Goal: Information Seeking & Learning: Learn about a topic

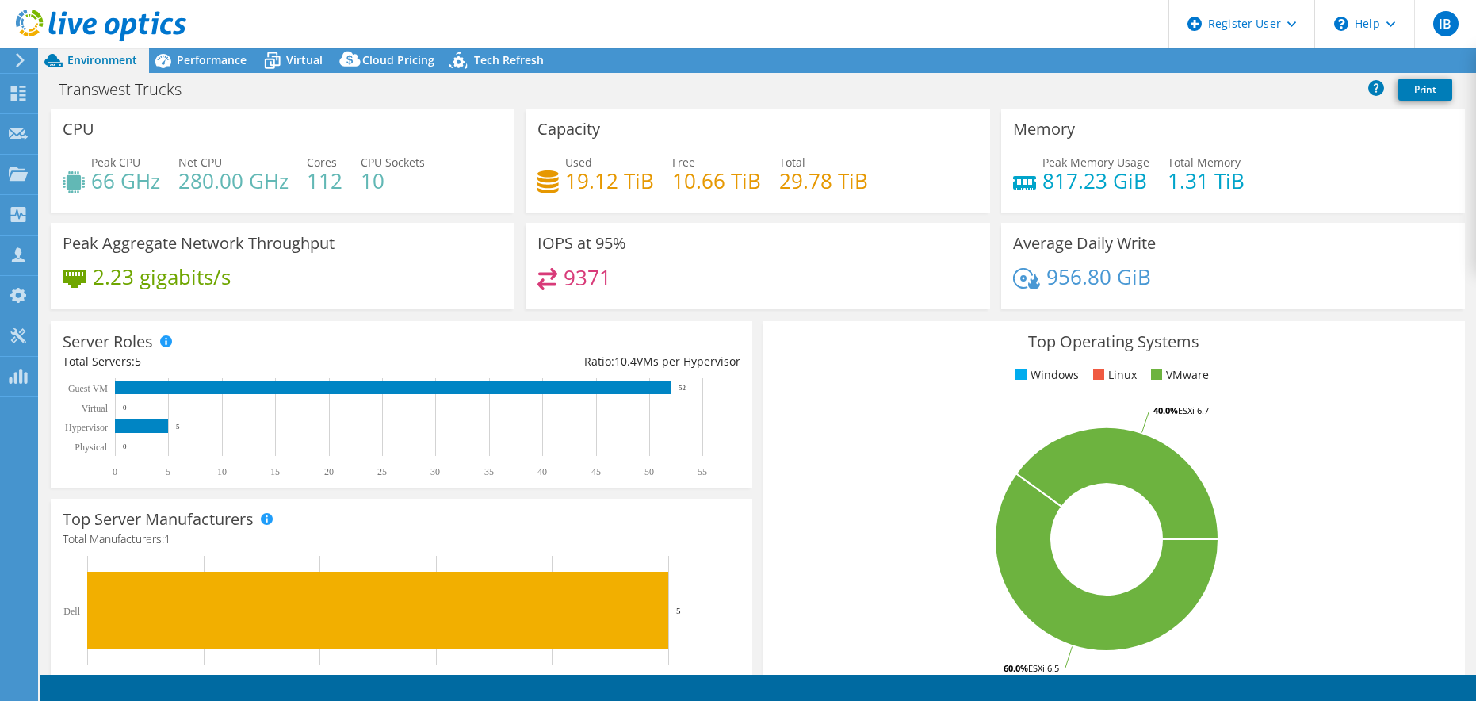
select select "USWest"
select select "USD"
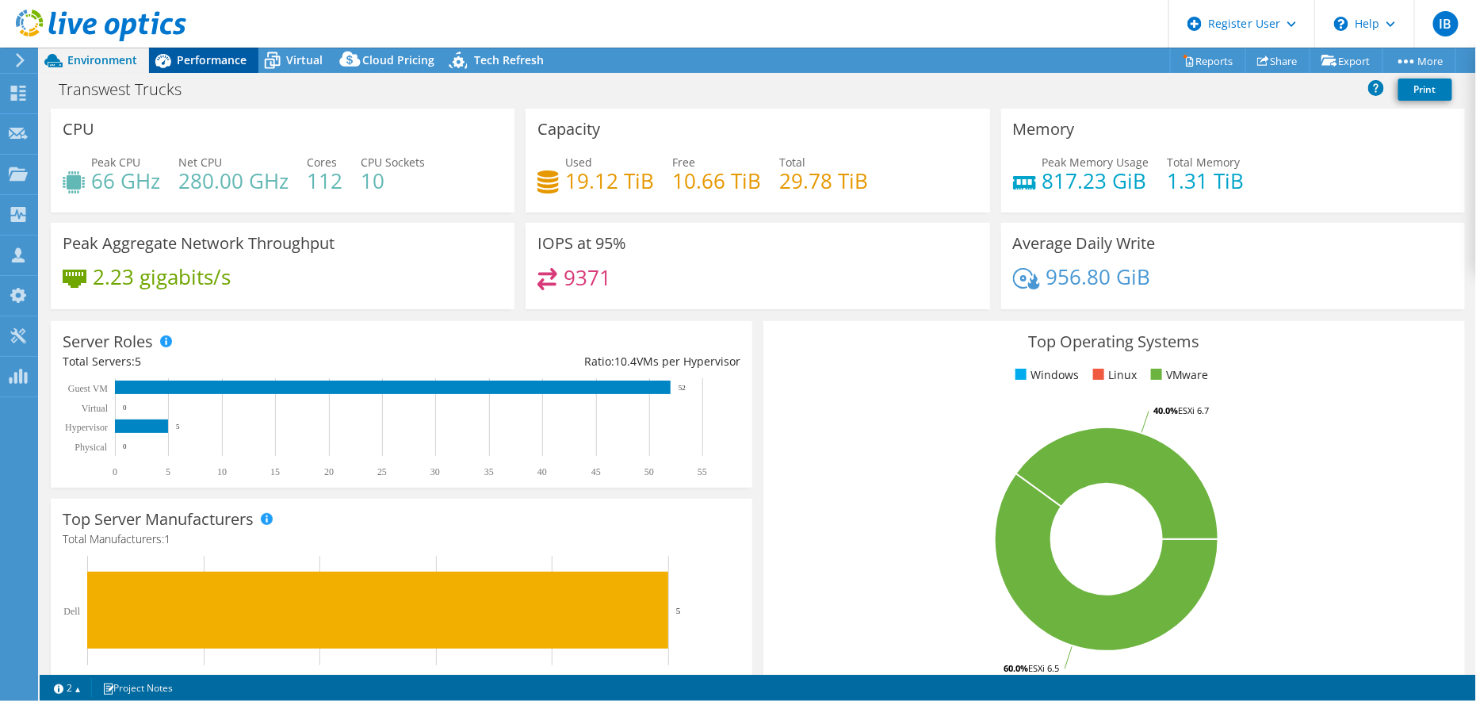
click at [213, 58] on span "Performance" at bounding box center [212, 59] width 70 height 15
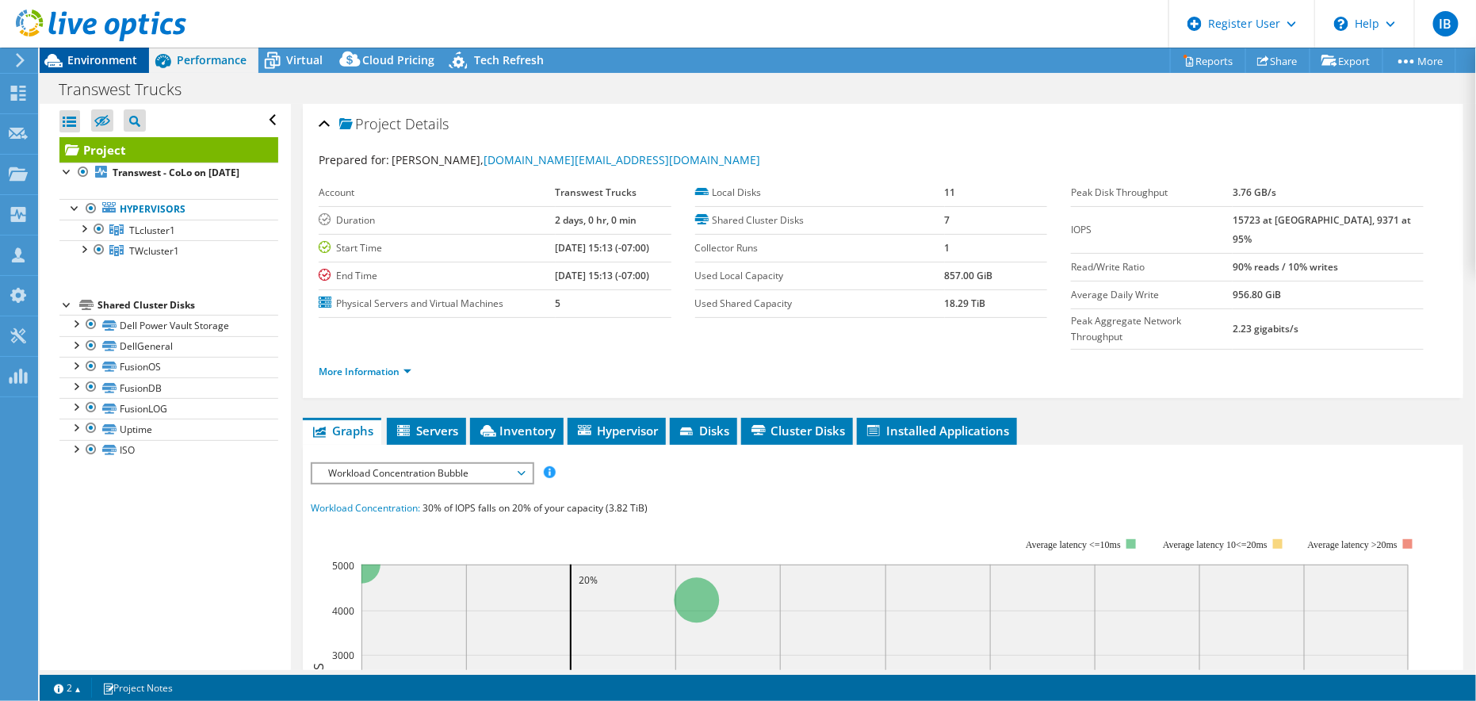
click at [120, 60] on span "Environment" at bounding box center [102, 59] width 70 height 15
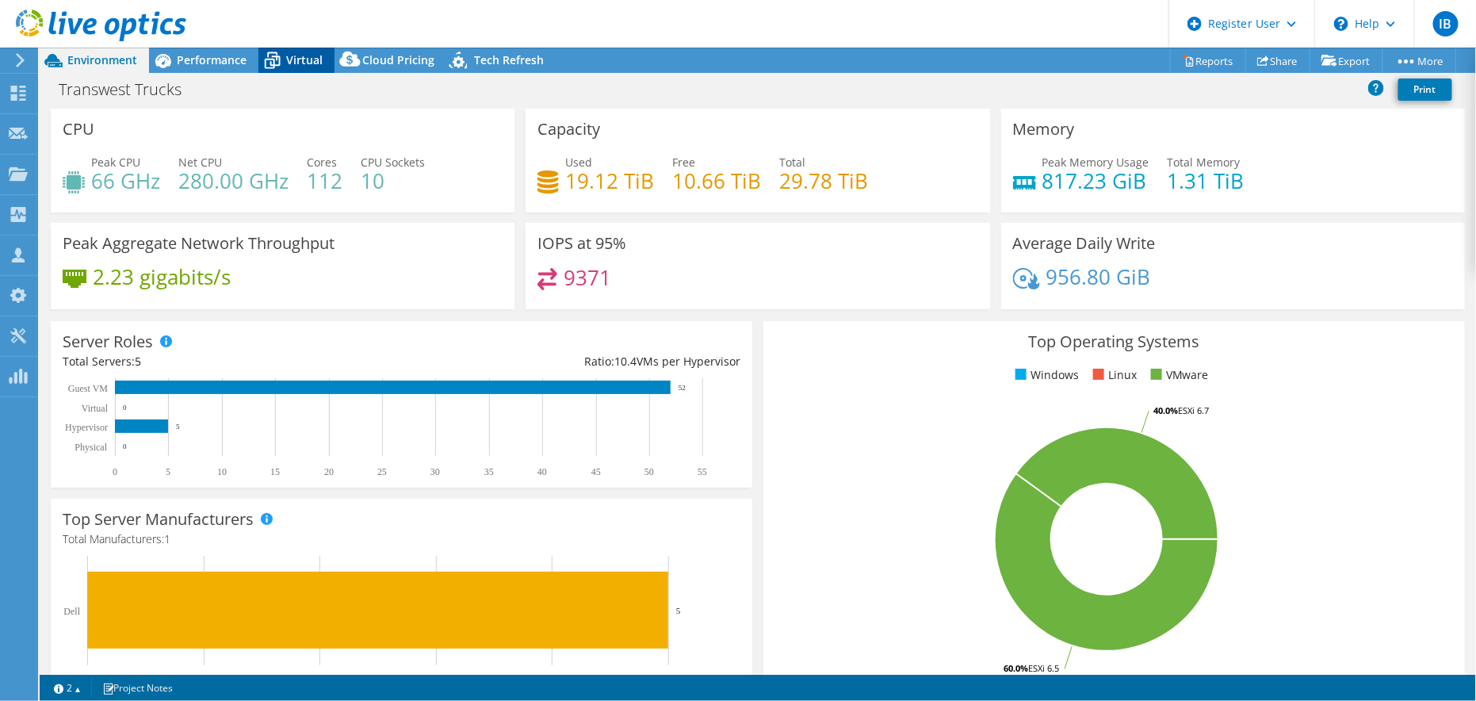
click at [300, 72] on div "Virtual" at bounding box center [296, 60] width 76 height 25
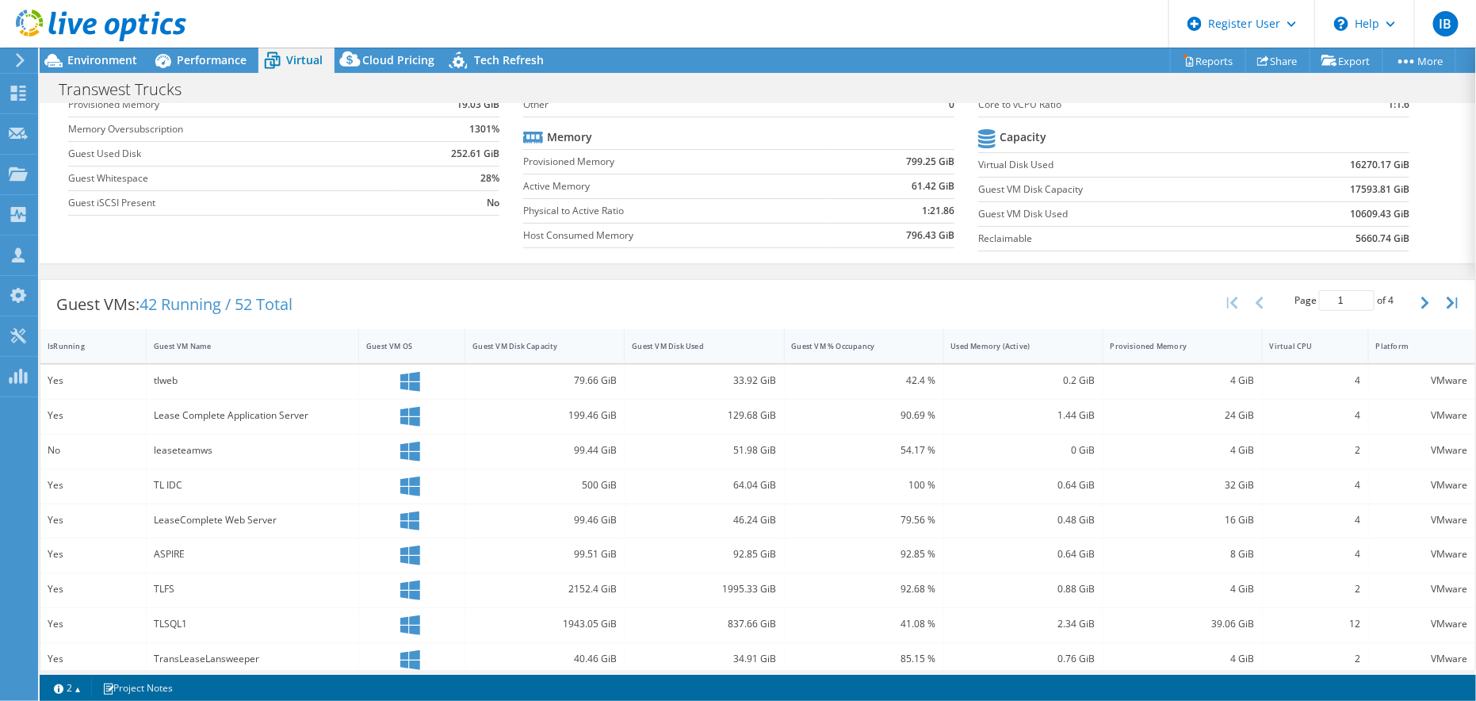
scroll to position [158, 0]
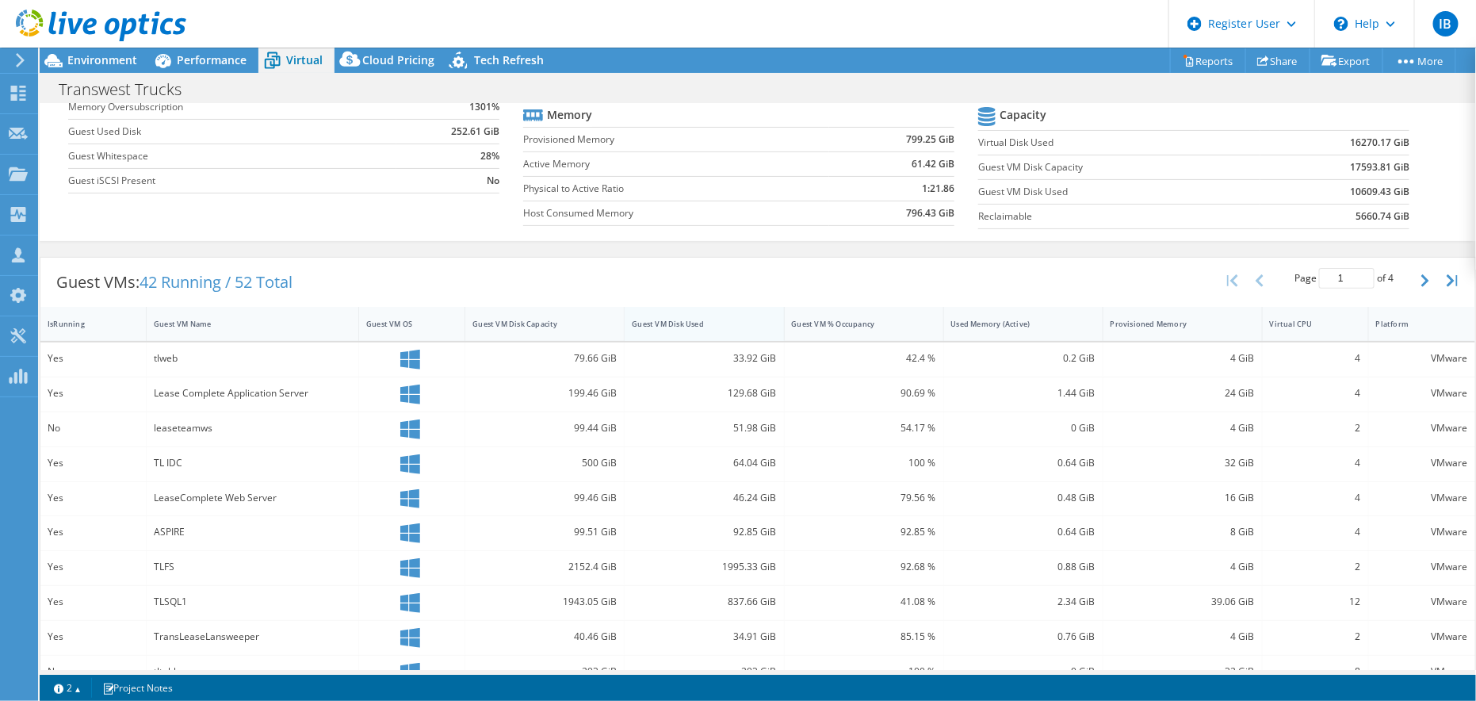
click at [704, 330] on div "Guest VM Disk Used" at bounding box center [693, 323] width 139 height 25
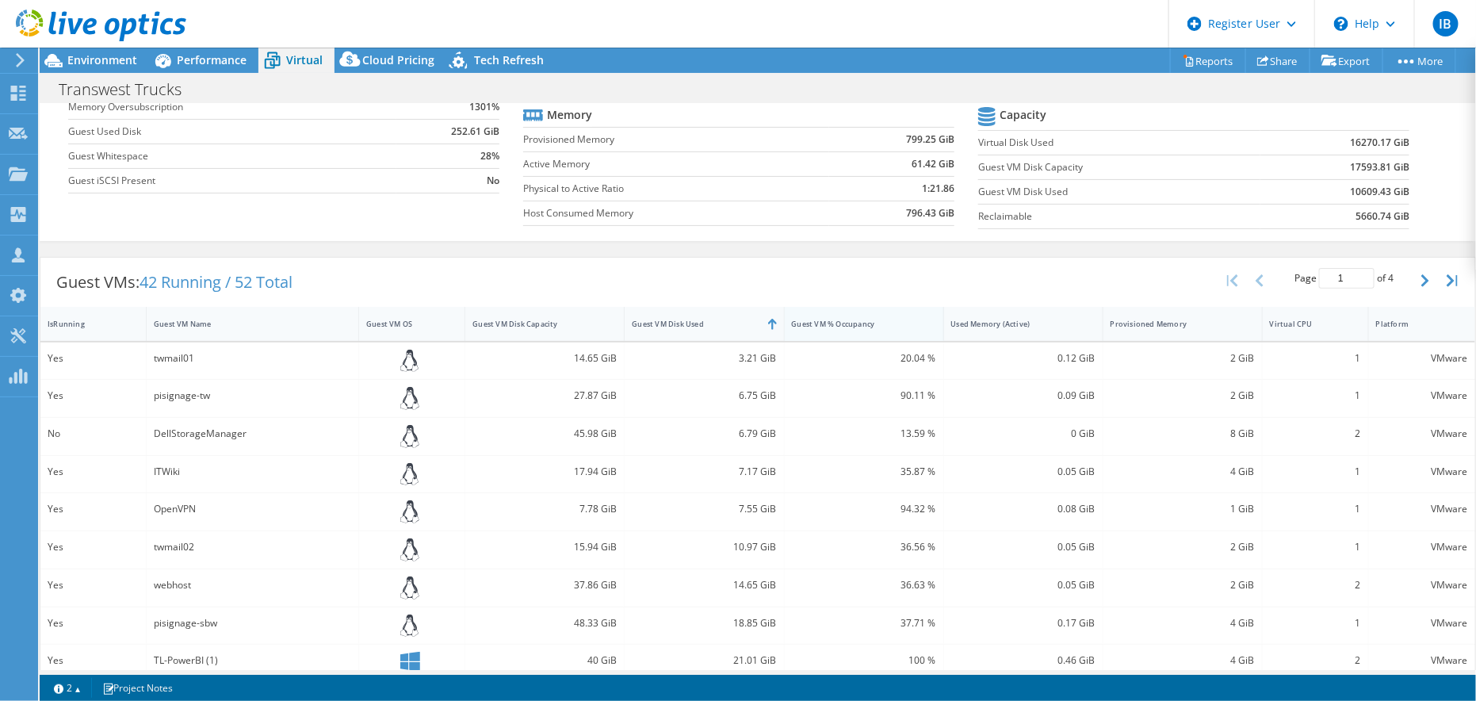
click at [846, 325] on div "Guest VM % Occupancy" at bounding box center [854, 323] width 139 height 25
click at [517, 325] on div "Guest VM Disk Capacity" at bounding box center [534, 323] width 139 height 25
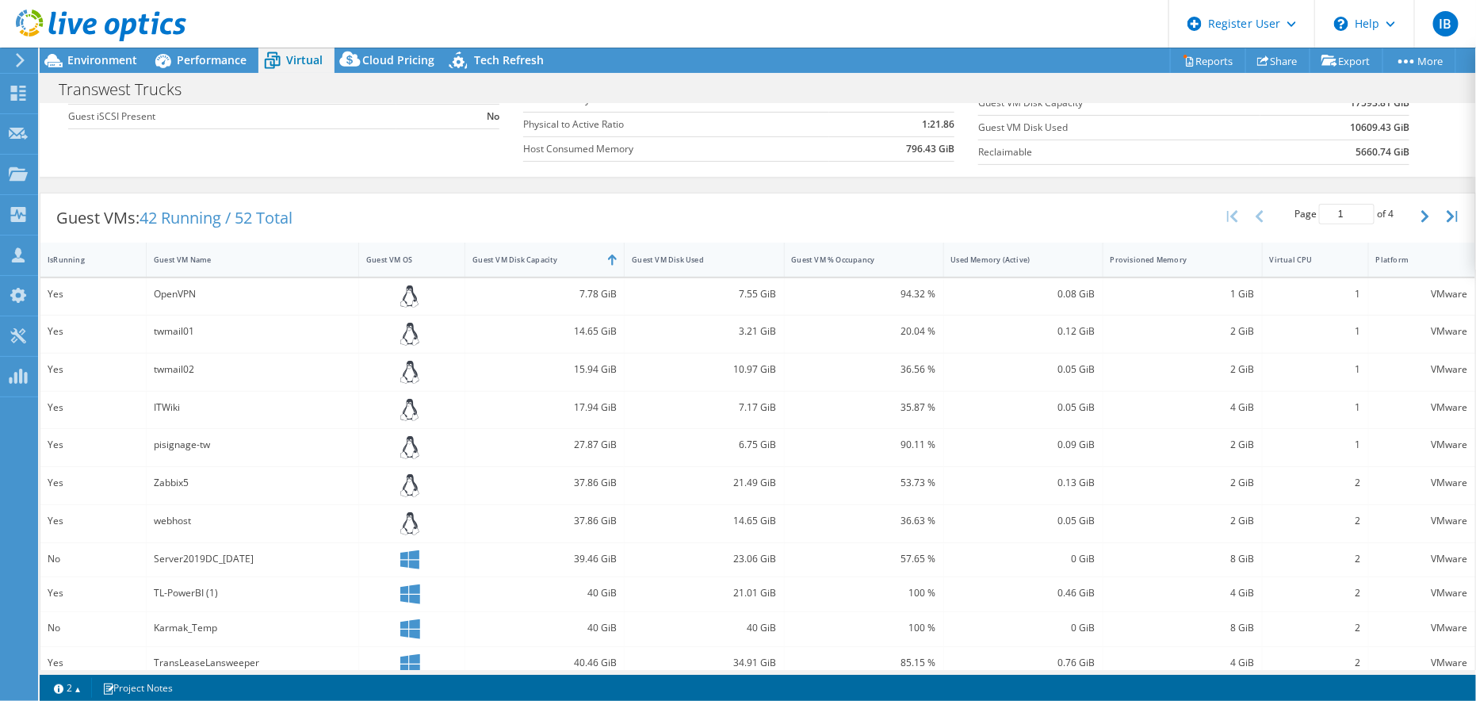
scroll to position [317, 0]
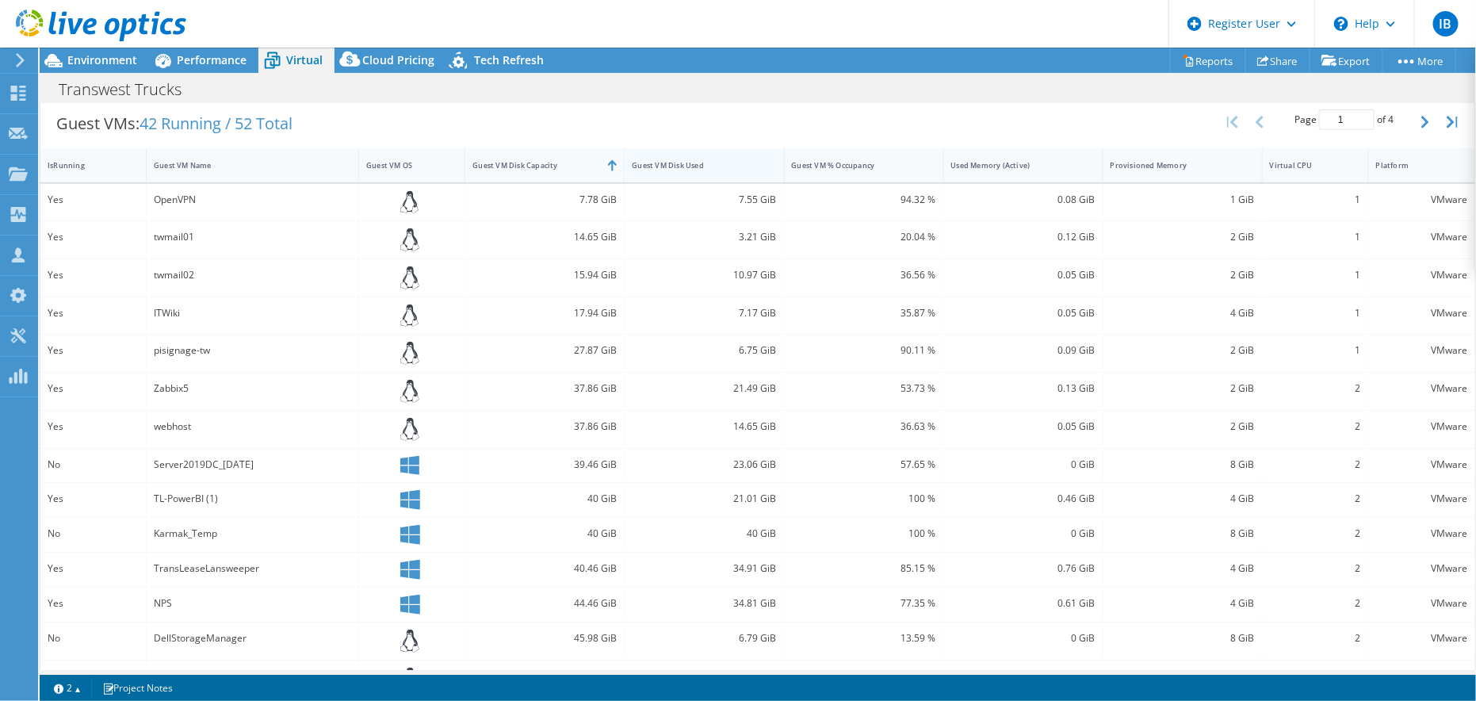
click at [697, 165] on div "Guest VM Disk Used" at bounding box center [694, 165] width 125 height 10
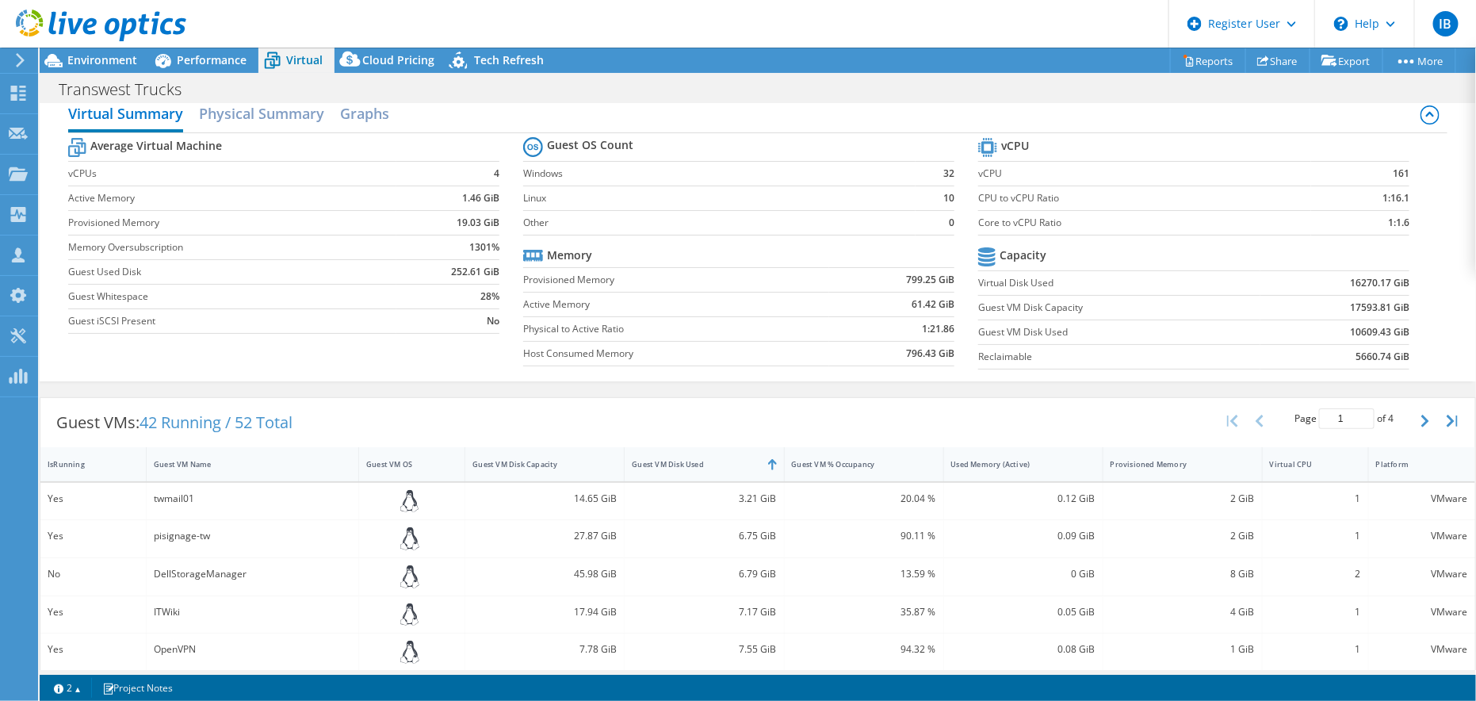
scroll to position [0, 0]
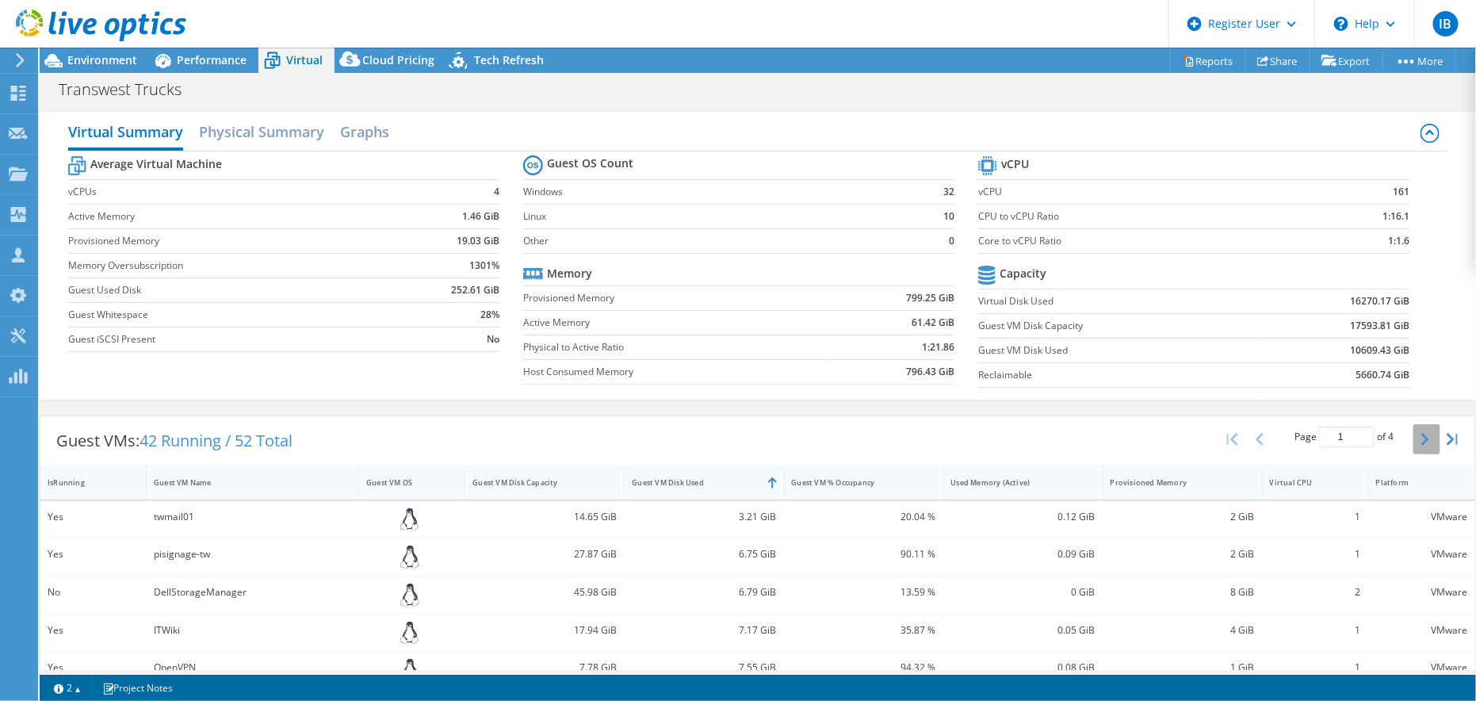
click at [1421, 437] on icon "button" at bounding box center [1425, 439] width 8 height 13
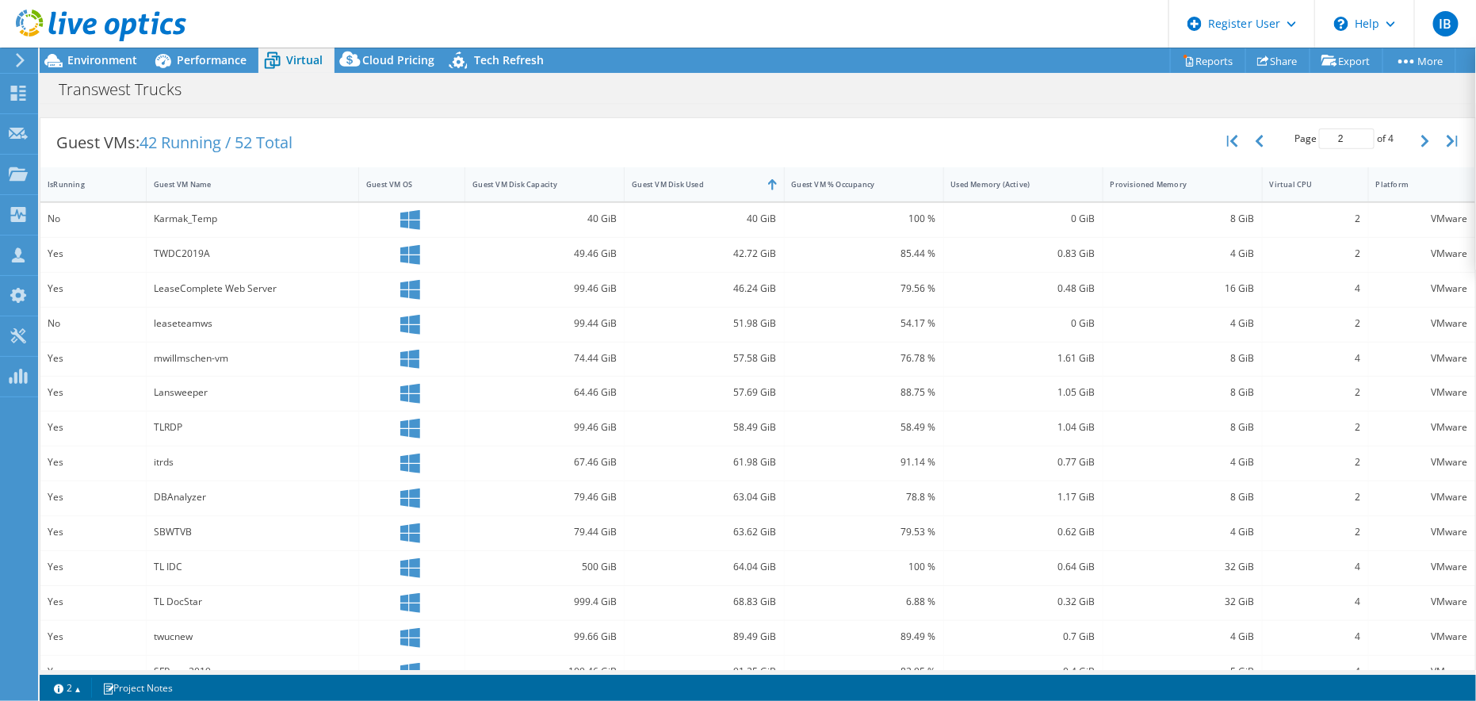
scroll to position [276, 0]
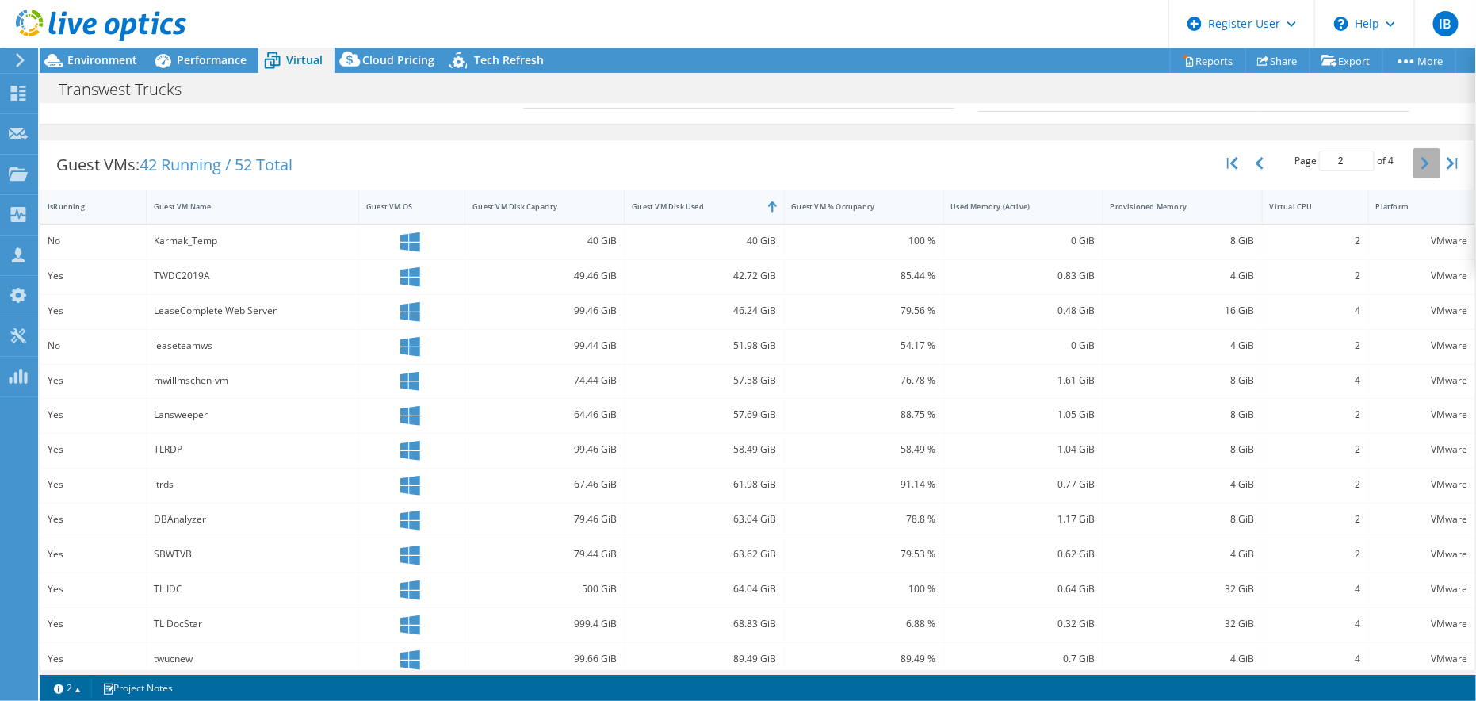
click at [1421, 158] on icon "button" at bounding box center [1425, 163] width 8 height 13
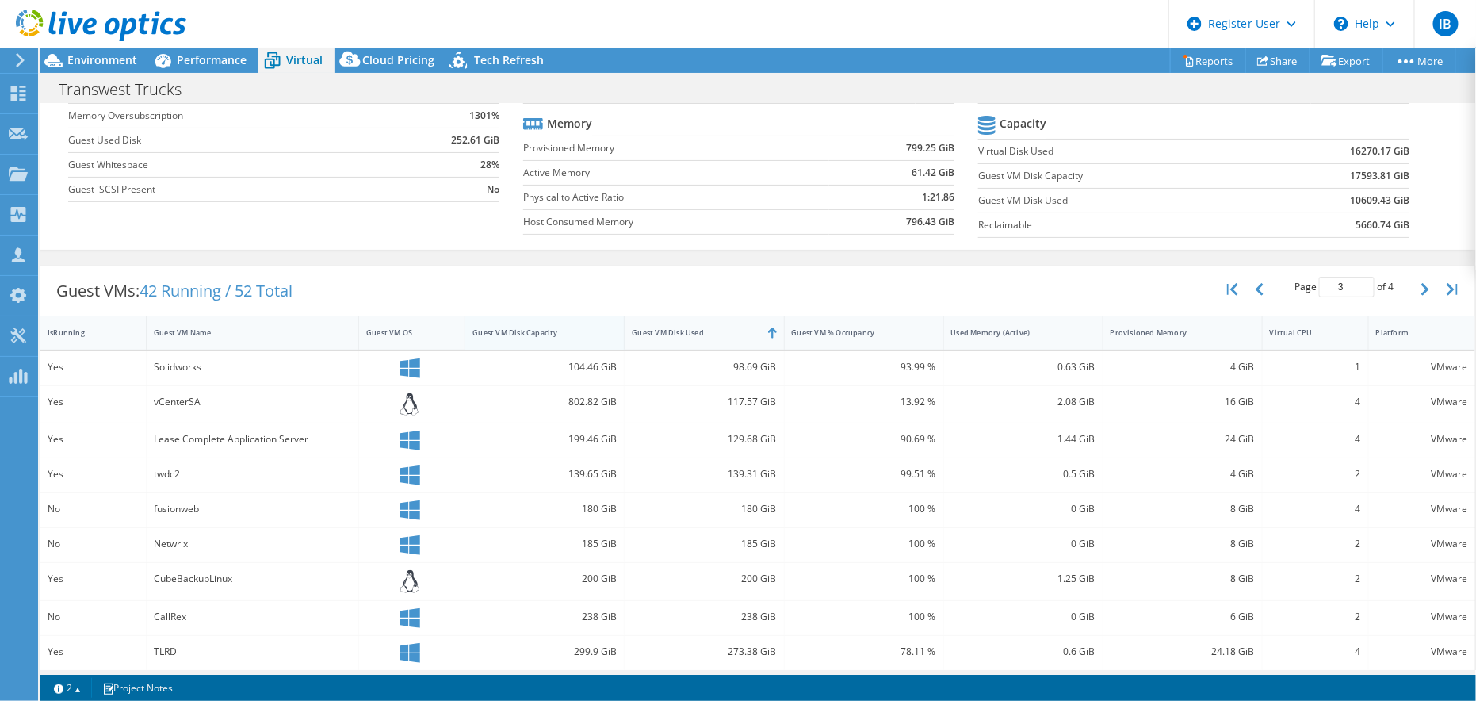
scroll to position [0, 0]
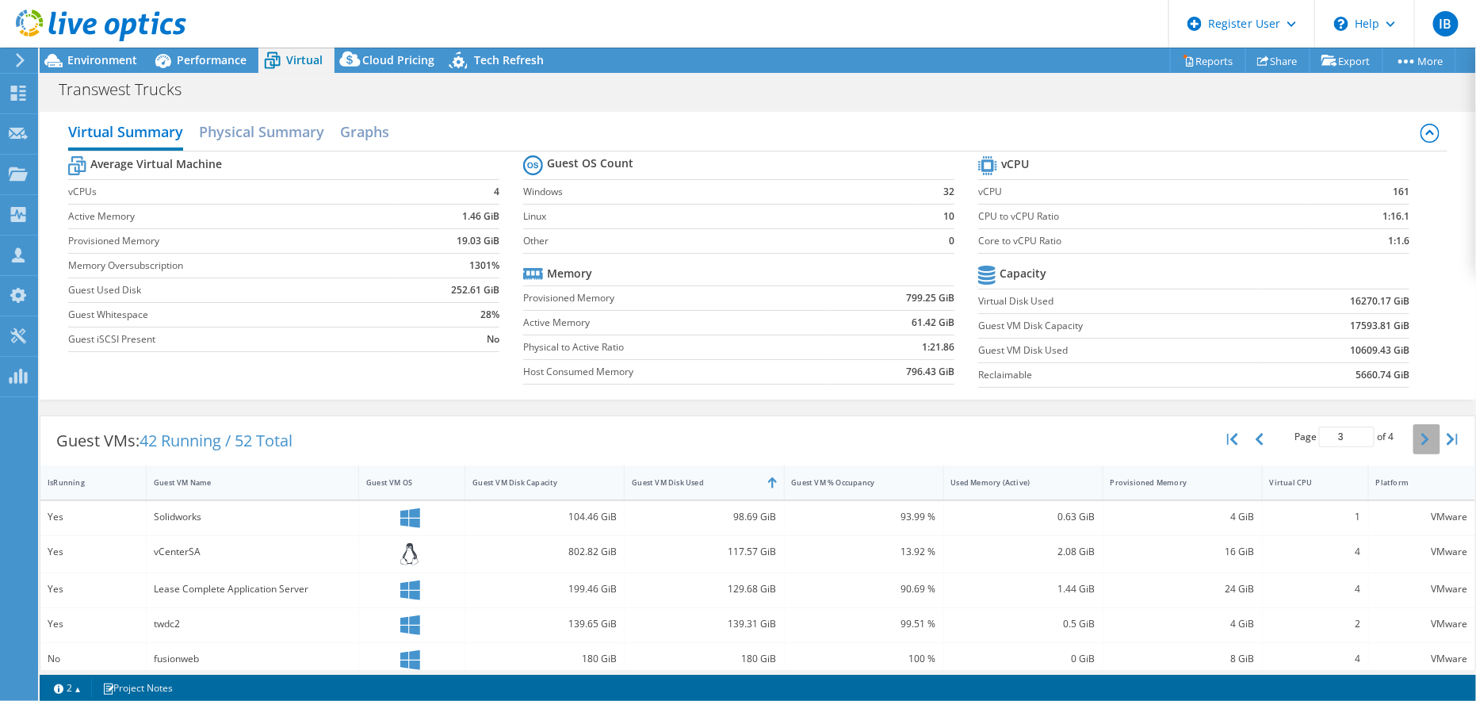
click at [1413, 441] on button "button" at bounding box center [1426, 439] width 27 height 30
click at [204, 67] on span "Performance" at bounding box center [212, 59] width 70 height 15
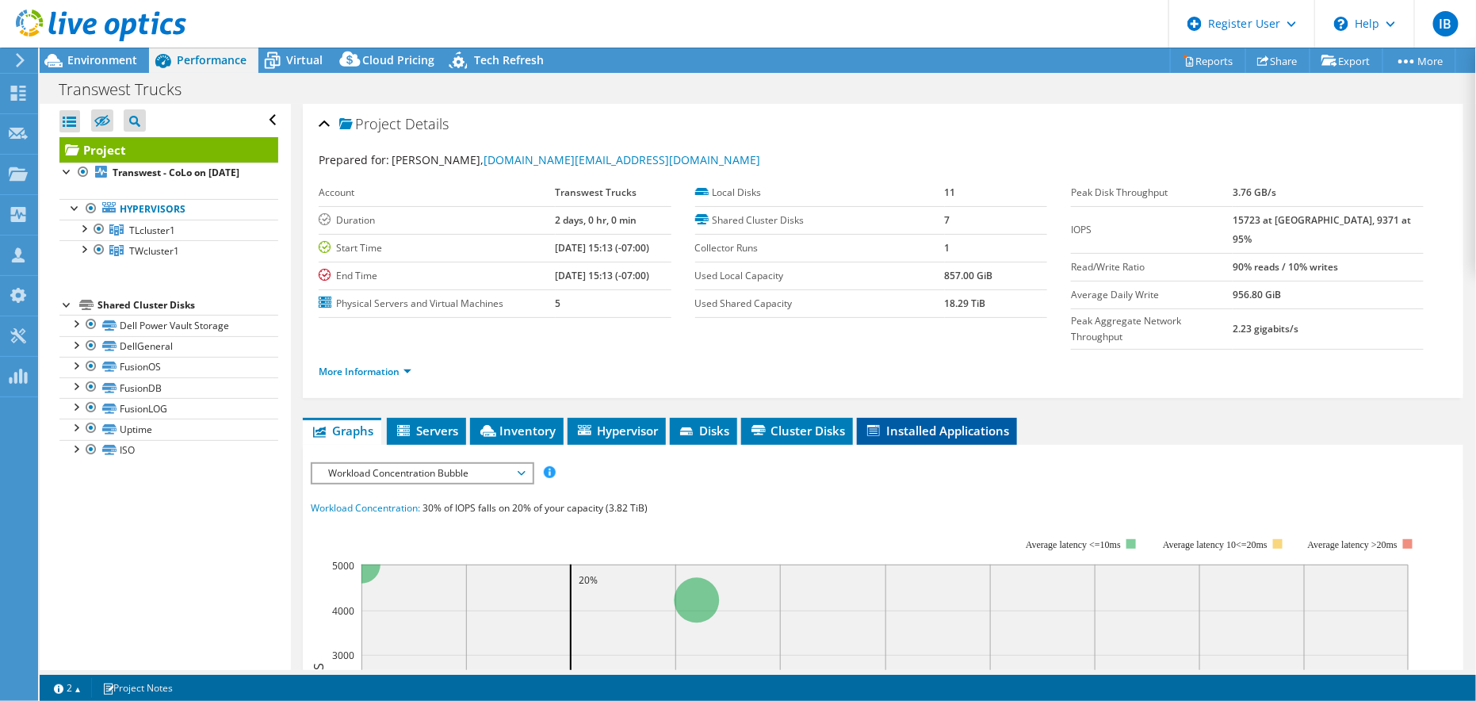
click at [934, 422] on span "Installed Applications" at bounding box center [937, 430] width 144 height 16
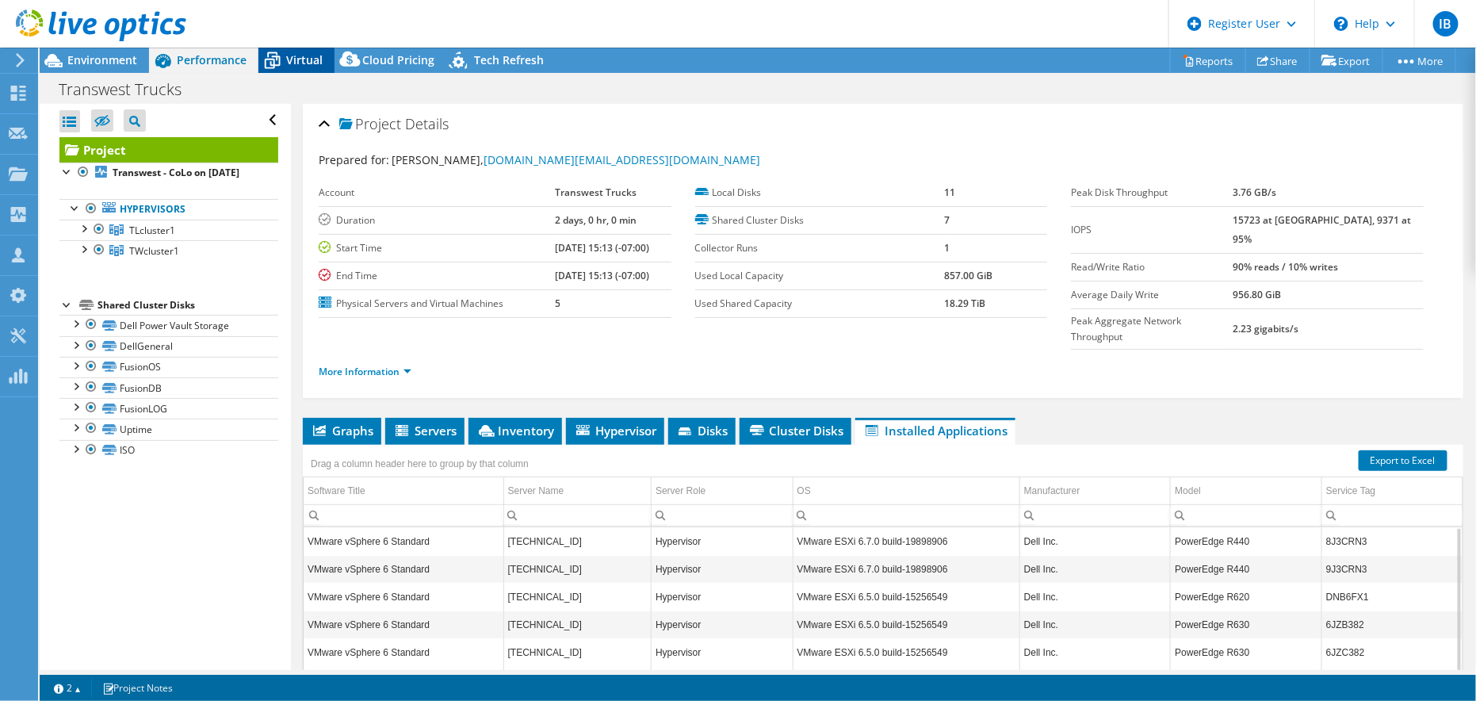
click at [315, 63] on span "Virtual" at bounding box center [304, 59] width 36 height 15
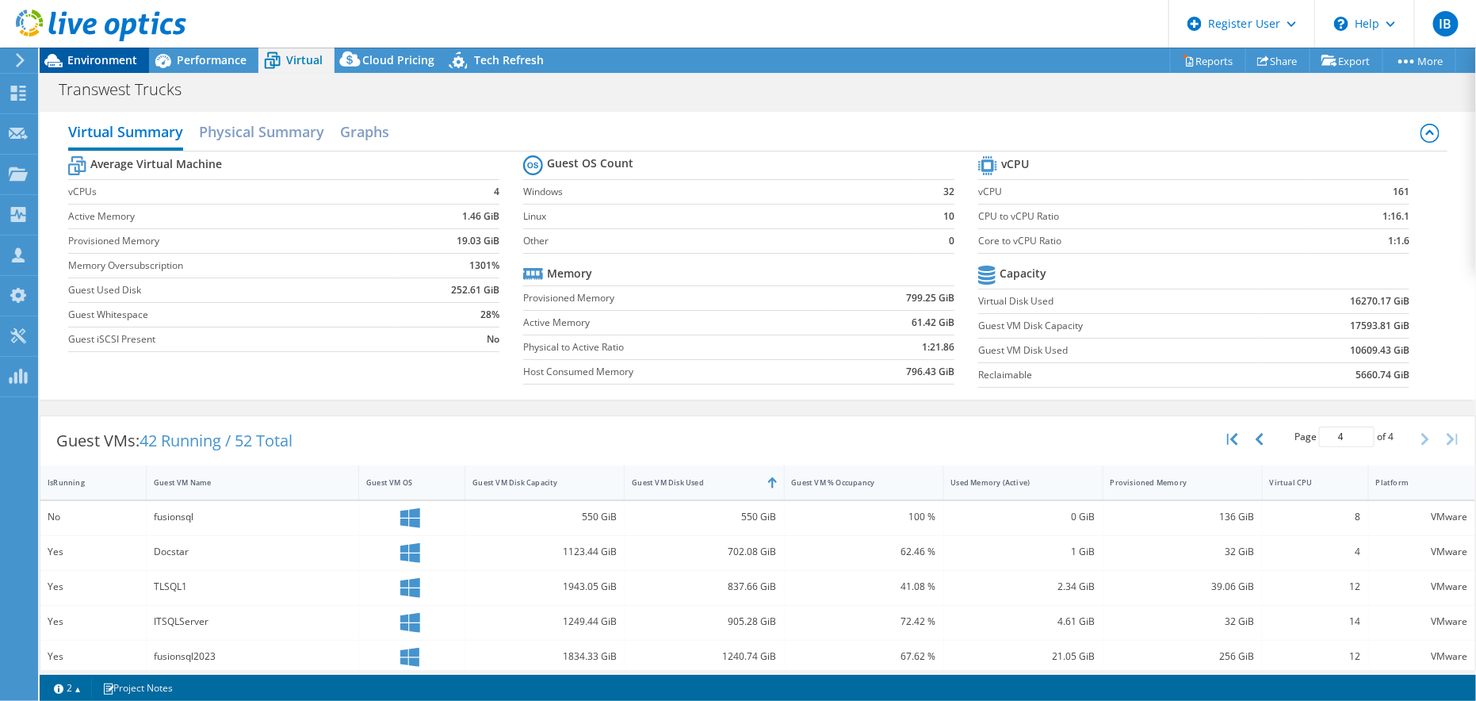
click at [124, 62] on span "Environment" at bounding box center [102, 59] width 70 height 15
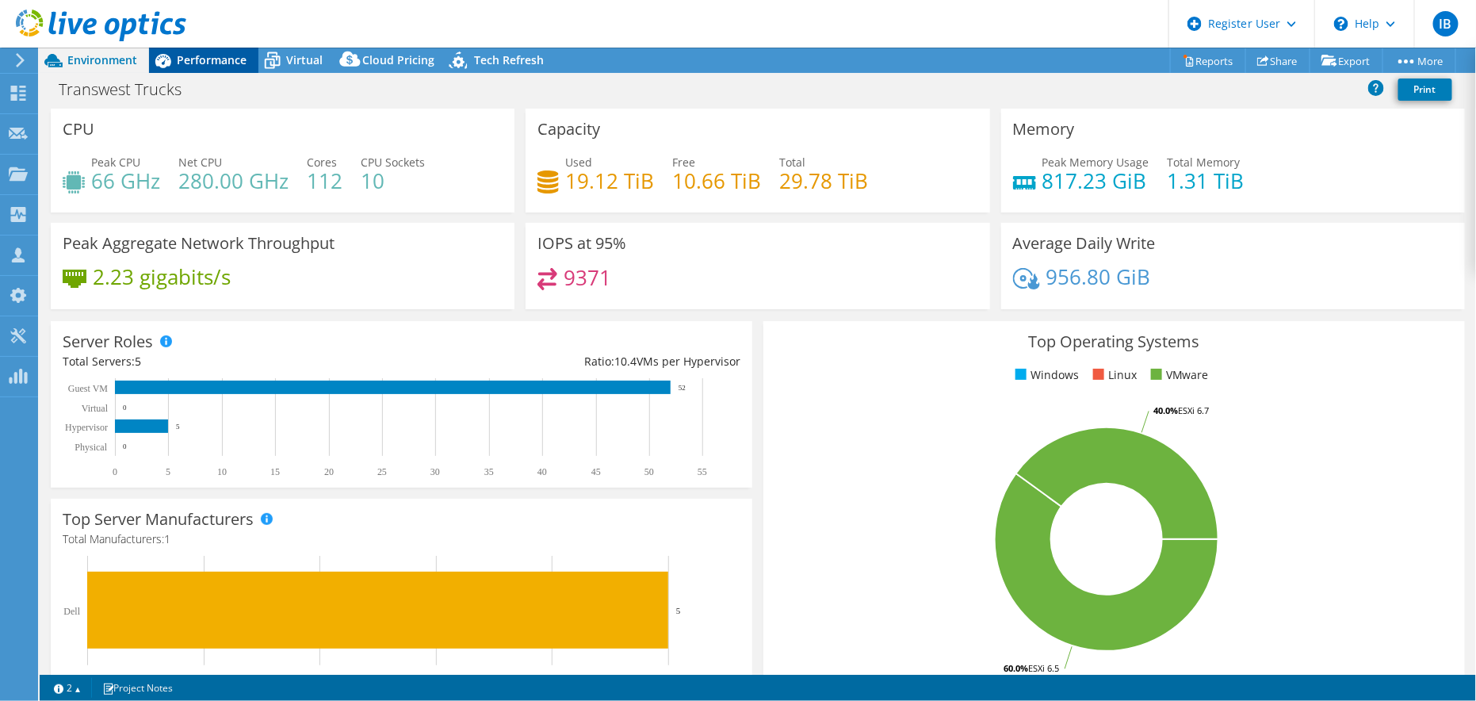
click at [202, 66] on span "Performance" at bounding box center [212, 59] width 70 height 15
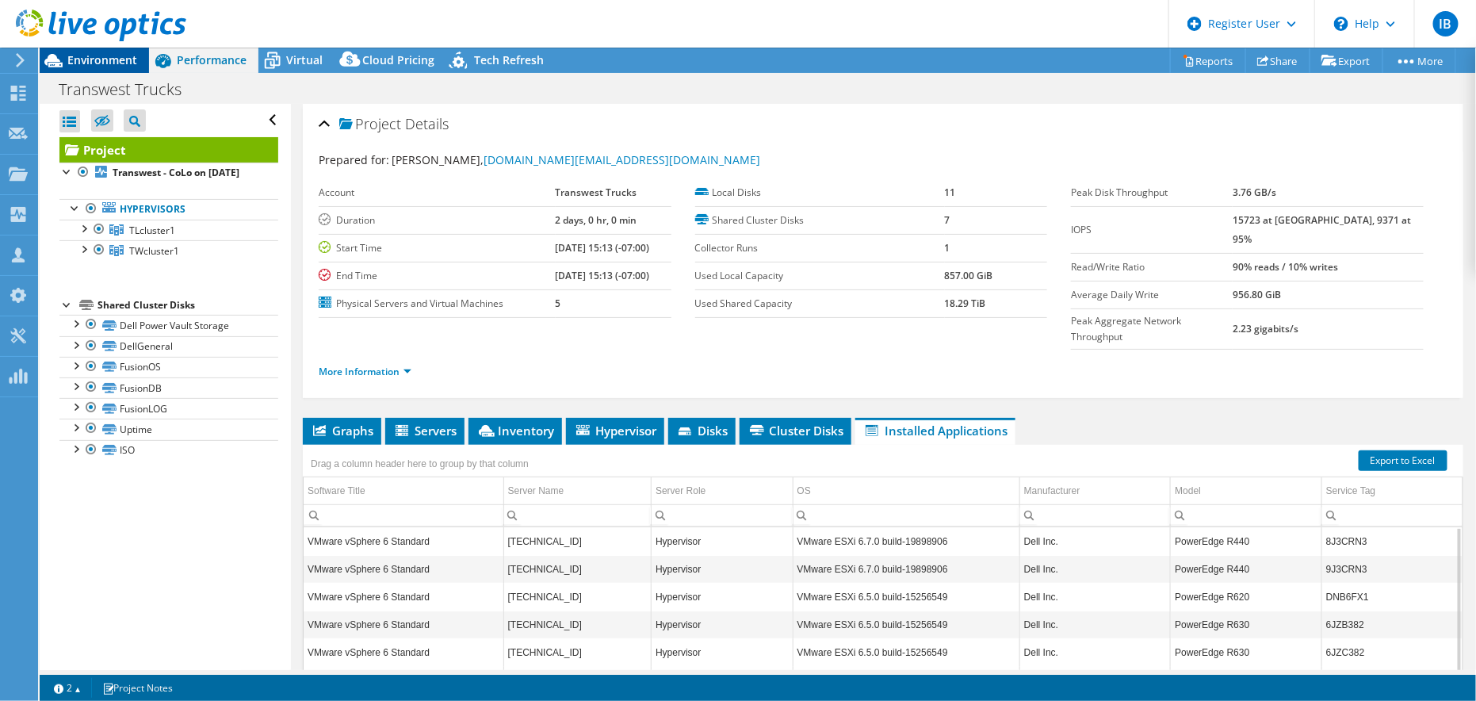
click at [105, 60] on span "Environment" at bounding box center [102, 59] width 70 height 15
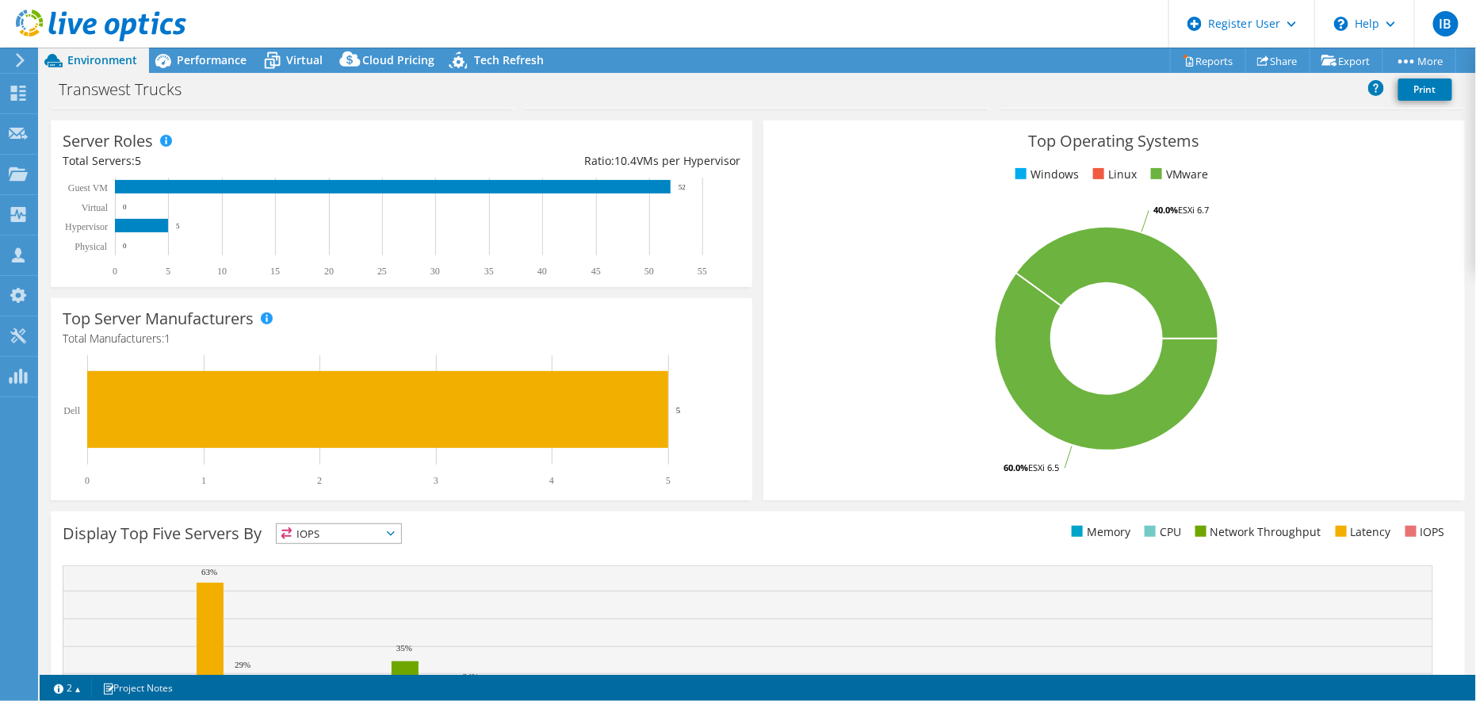
scroll to position [119, 0]
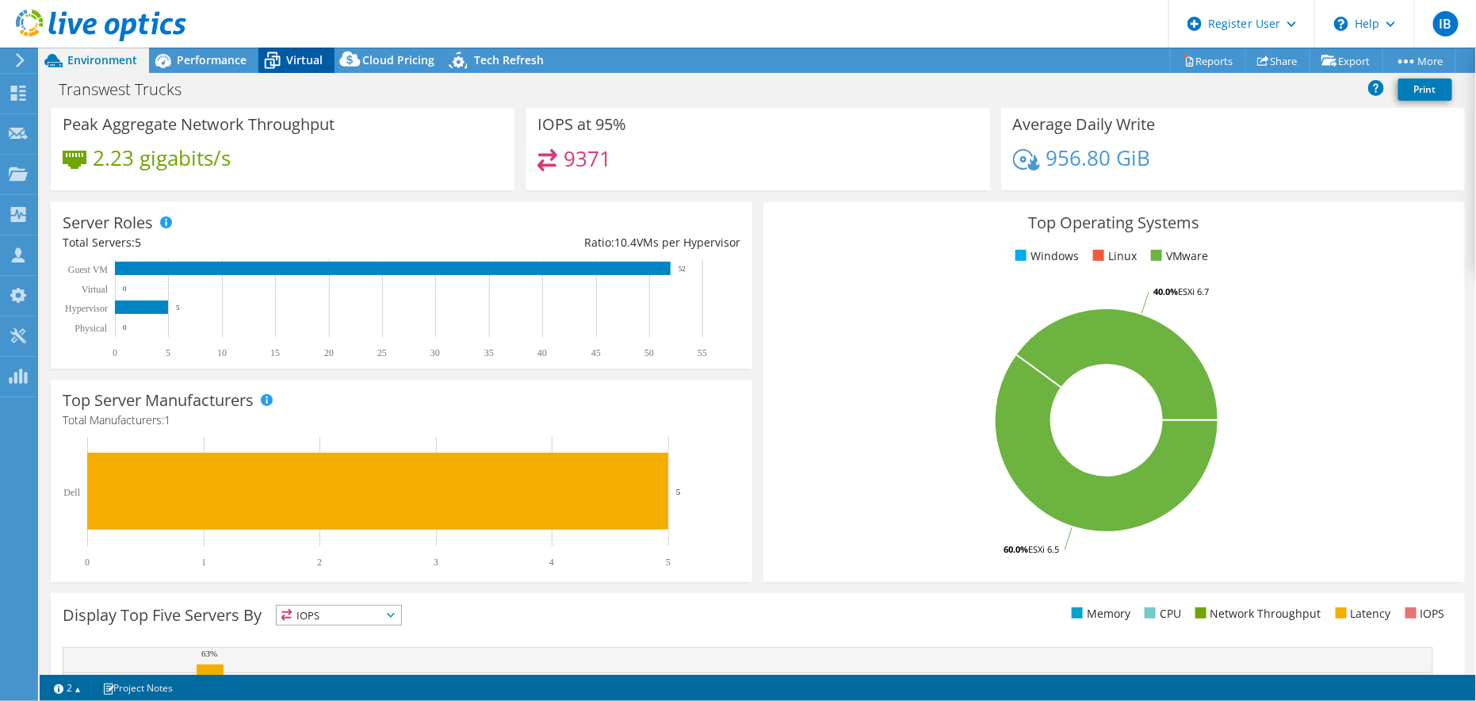
click at [307, 54] on span "Virtual" at bounding box center [304, 59] width 36 height 15
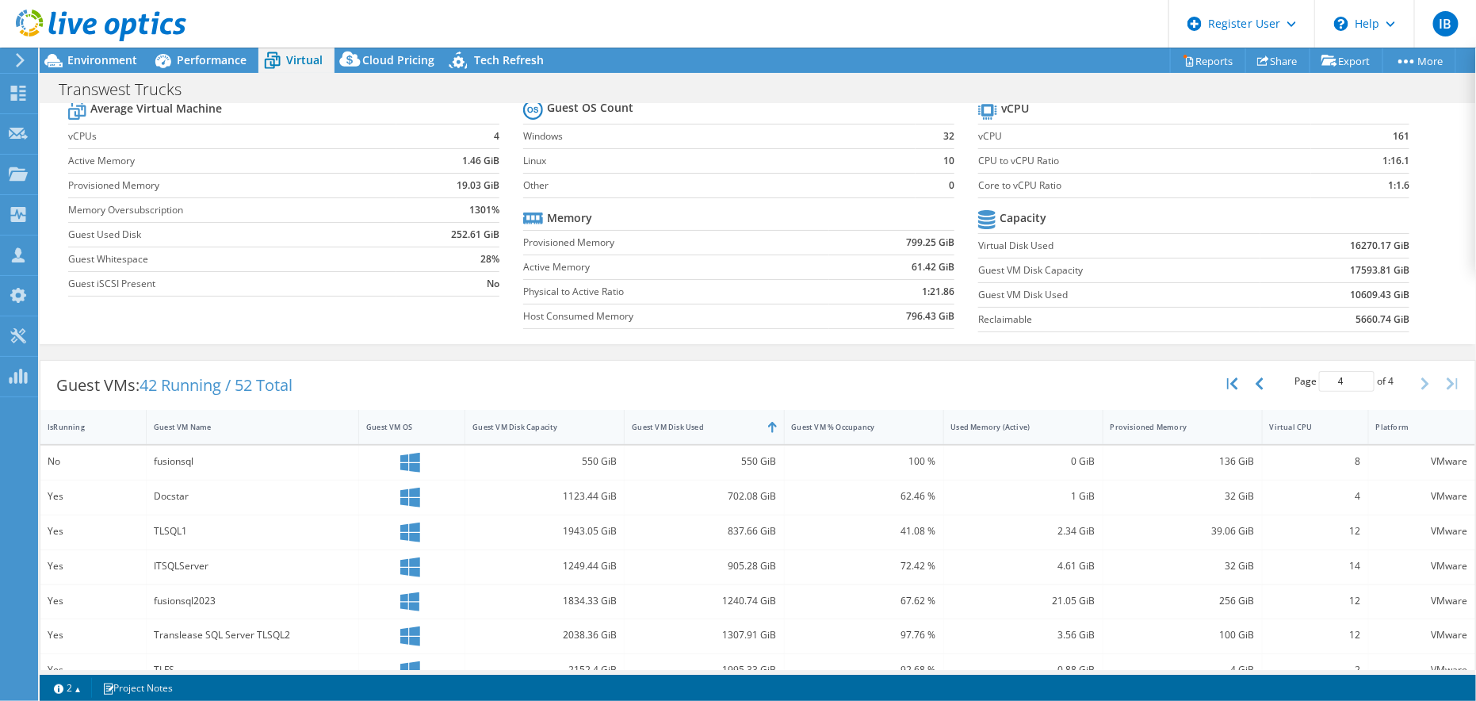
scroll to position [78, 0]
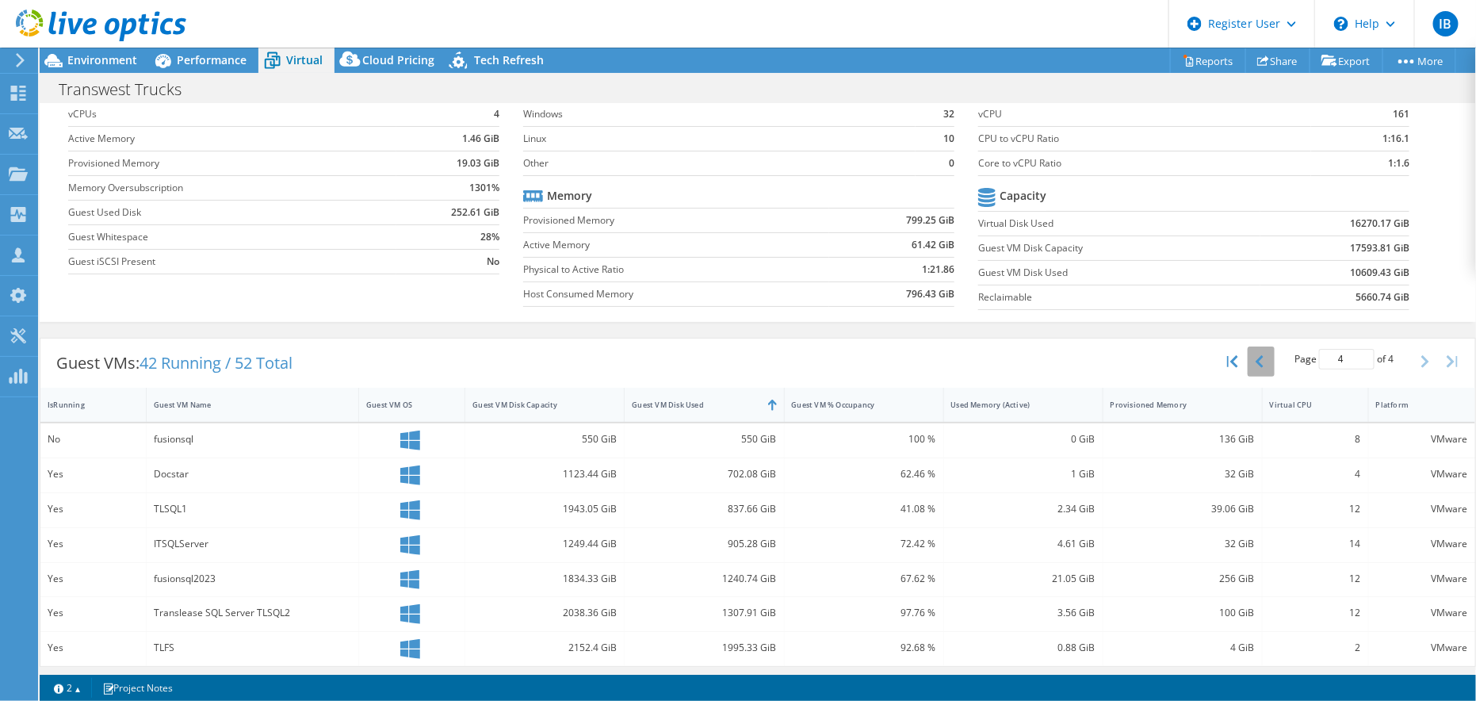
click at [1255, 355] on icon "button" at bounding box center [1259, 361] width 8 height 13
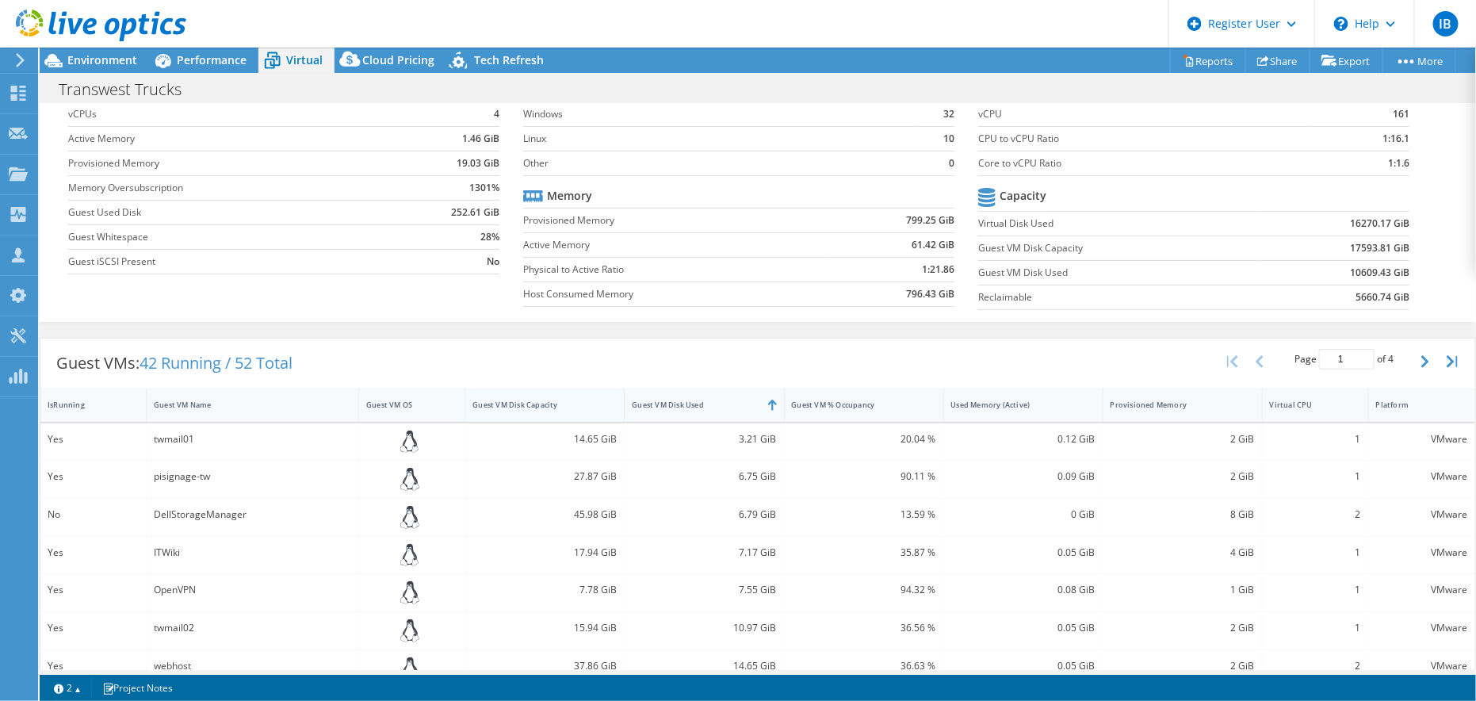
click at [562, 407] on div "Guest VM Disk Capacity" at bounding box center [534, 404] width 139 height 25
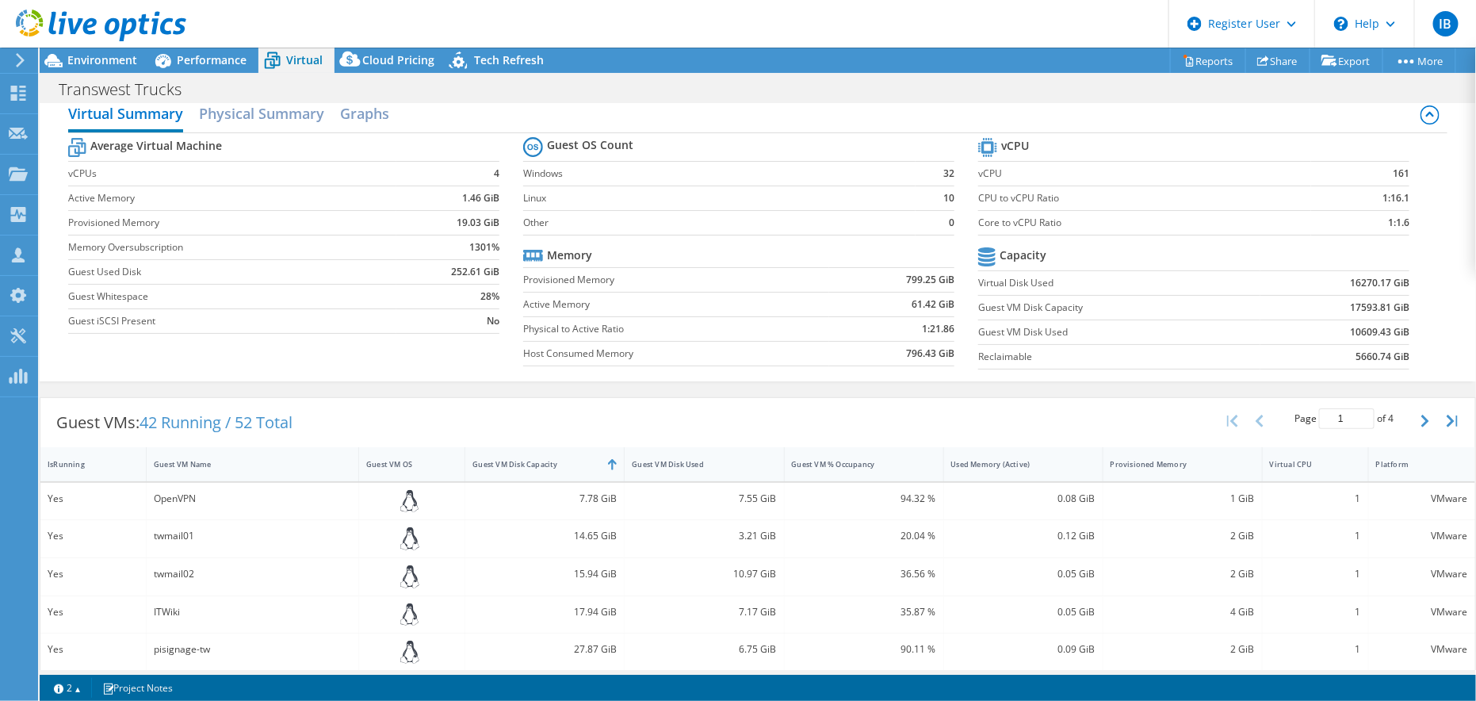
scroll to position [0, 0]
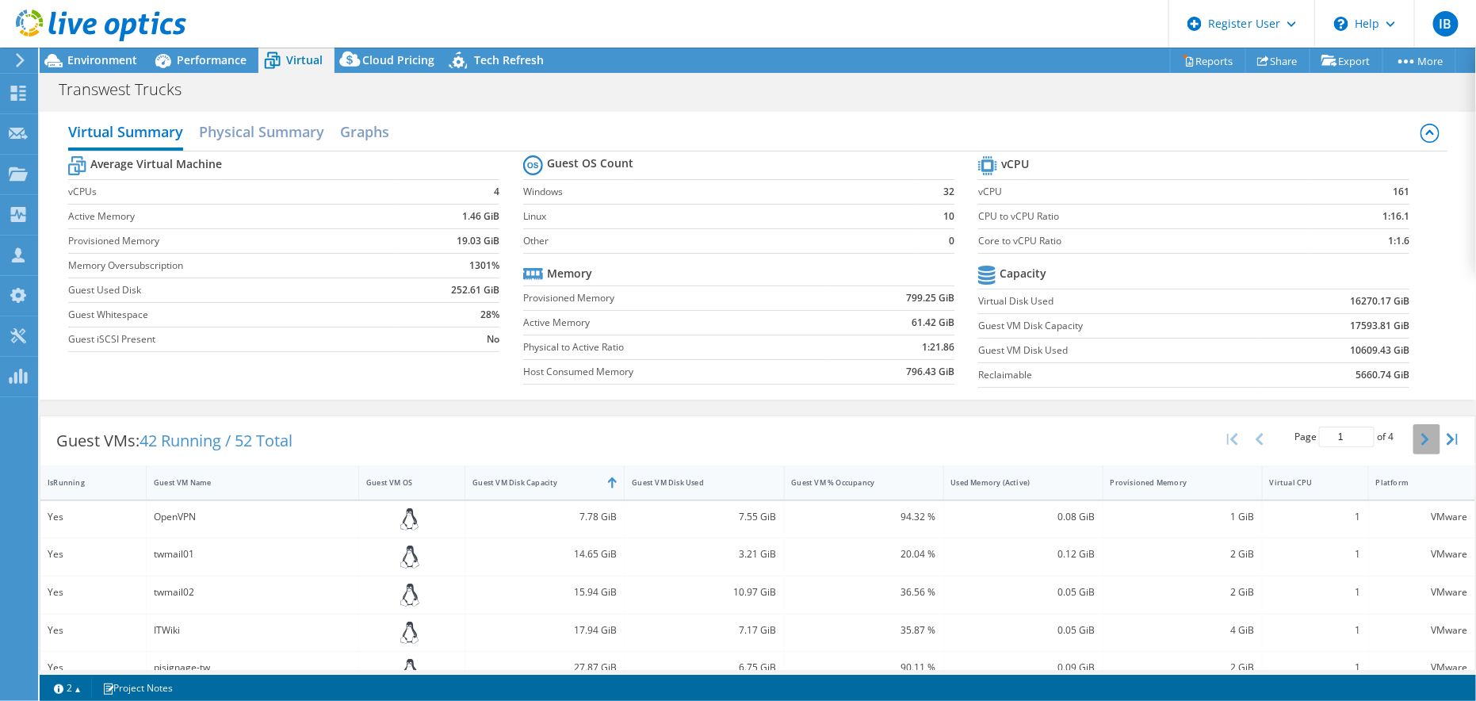
click at [1413, 433] on button "button" at bounding box center [1426, 439] width 27 height 30
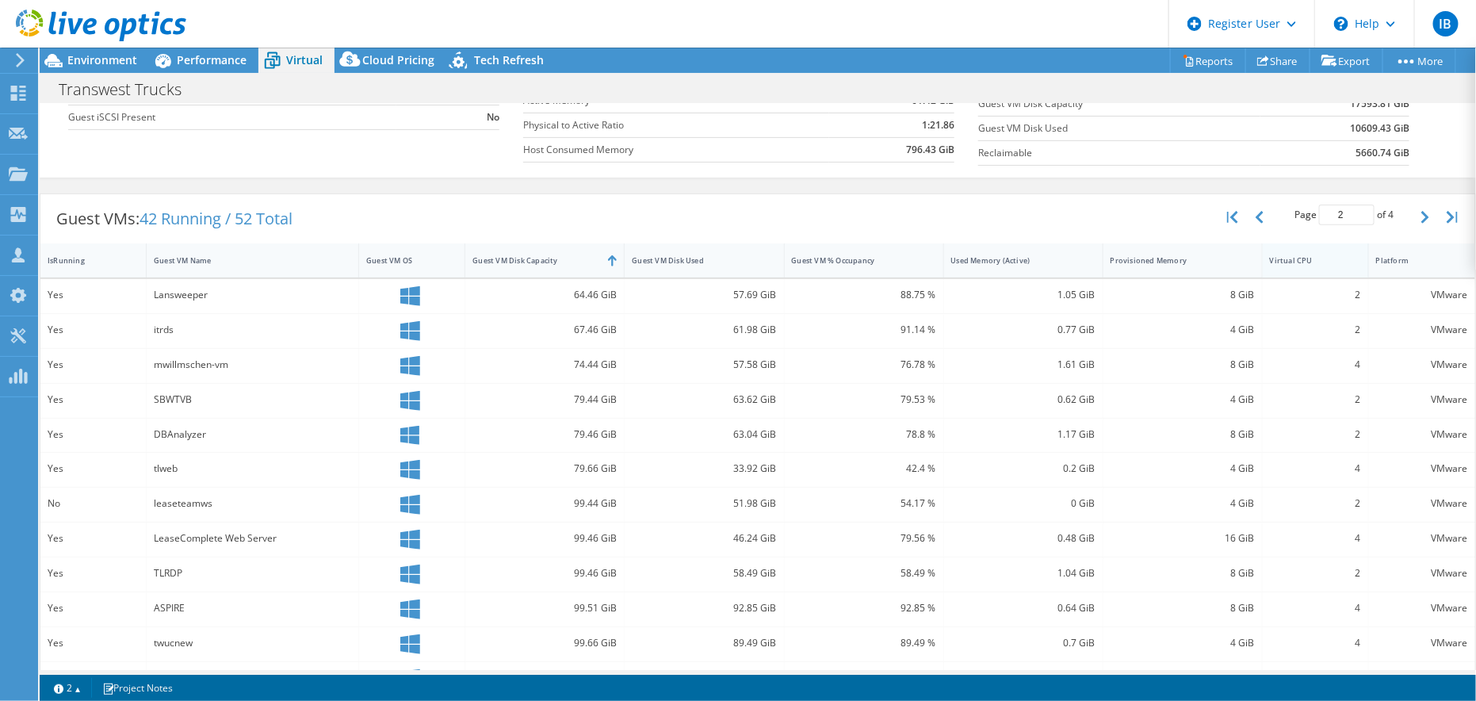
scroll to position [197, 0]
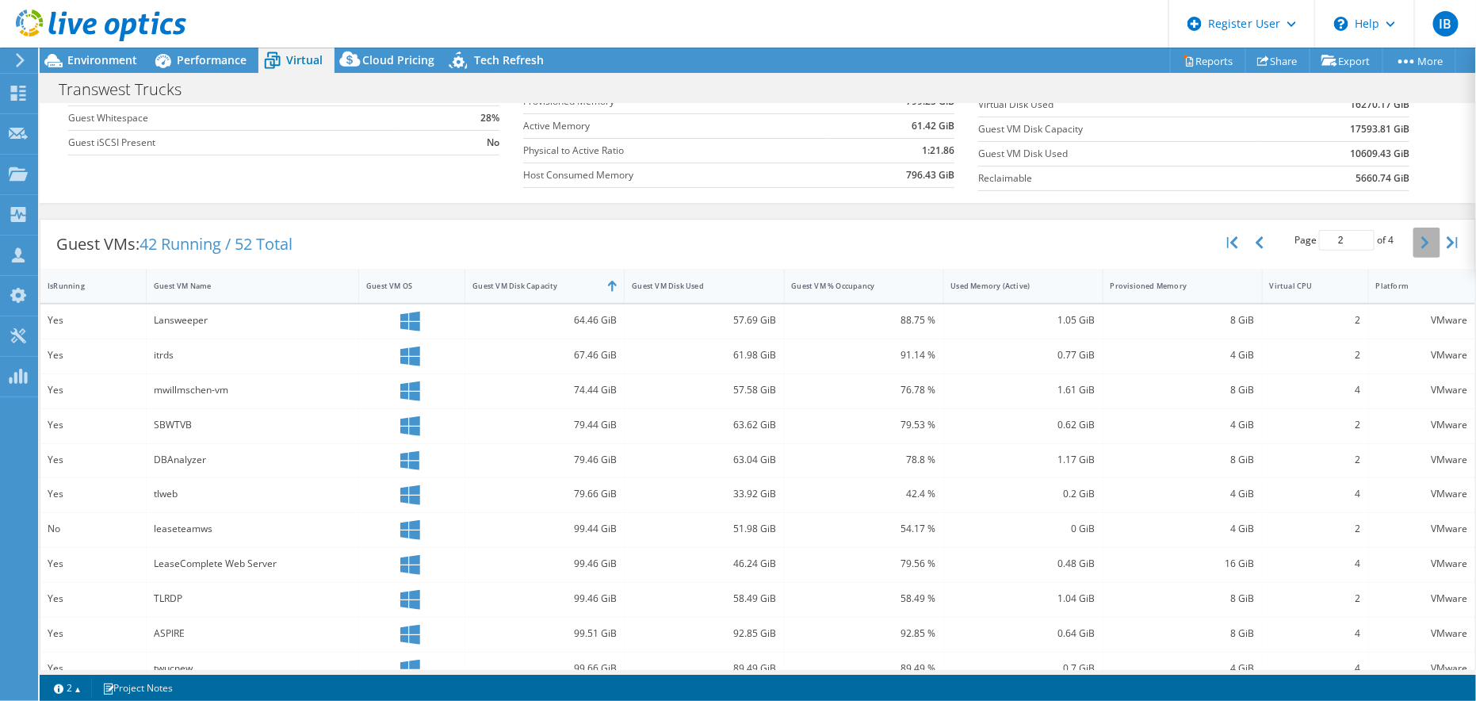
click at [1413, 237] on button "button" at bounding box center [1426, 242] width 27 height 30
type input "3"
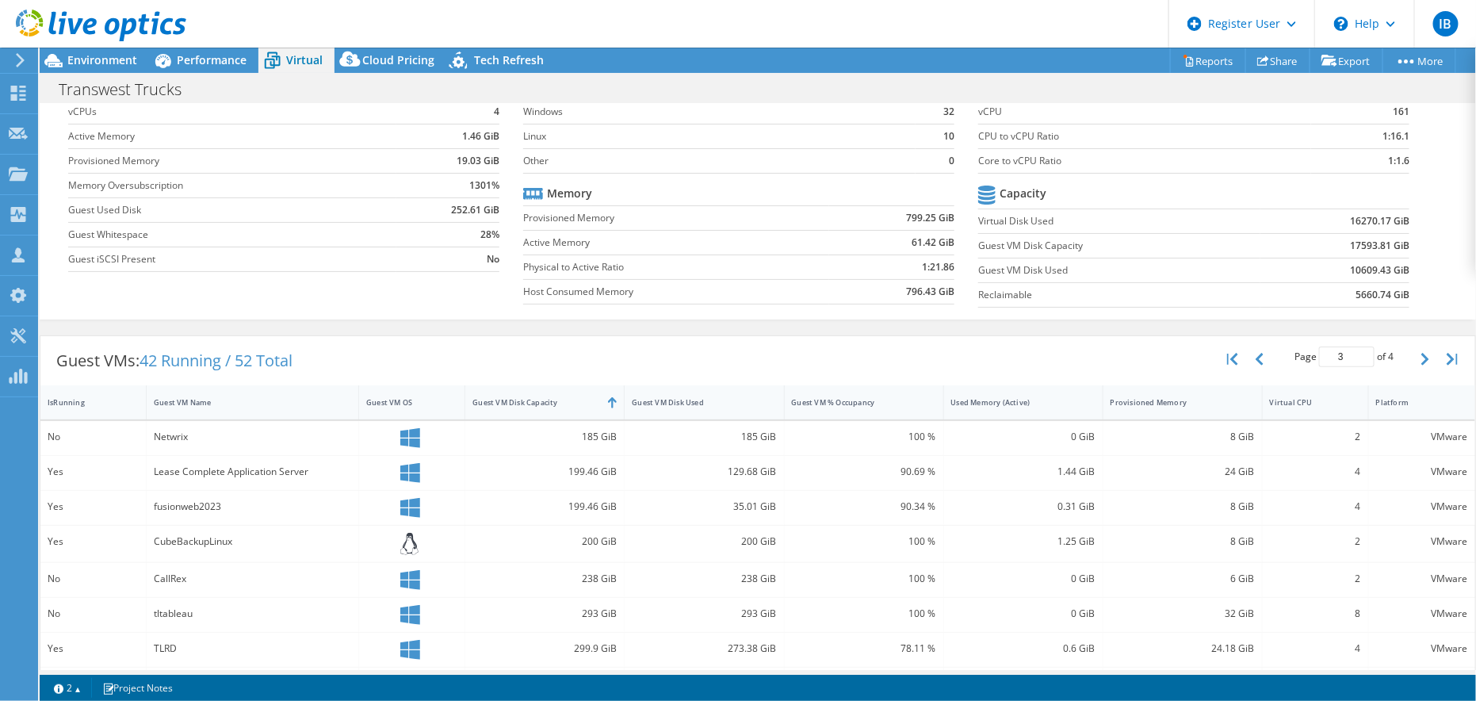
scroll to position [0, 0]
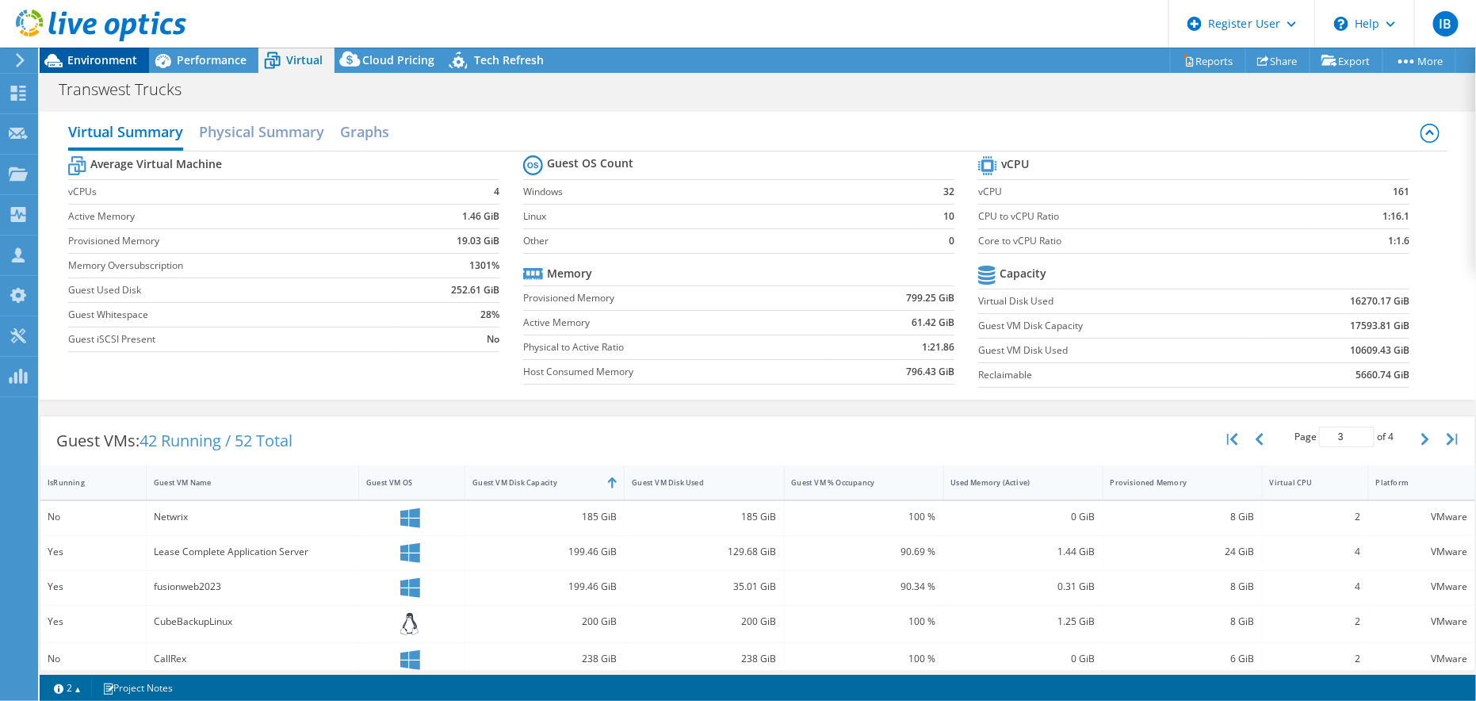
click at [135, 60] on span "Environment" at bounding box center [102, 59] width 70 height 15
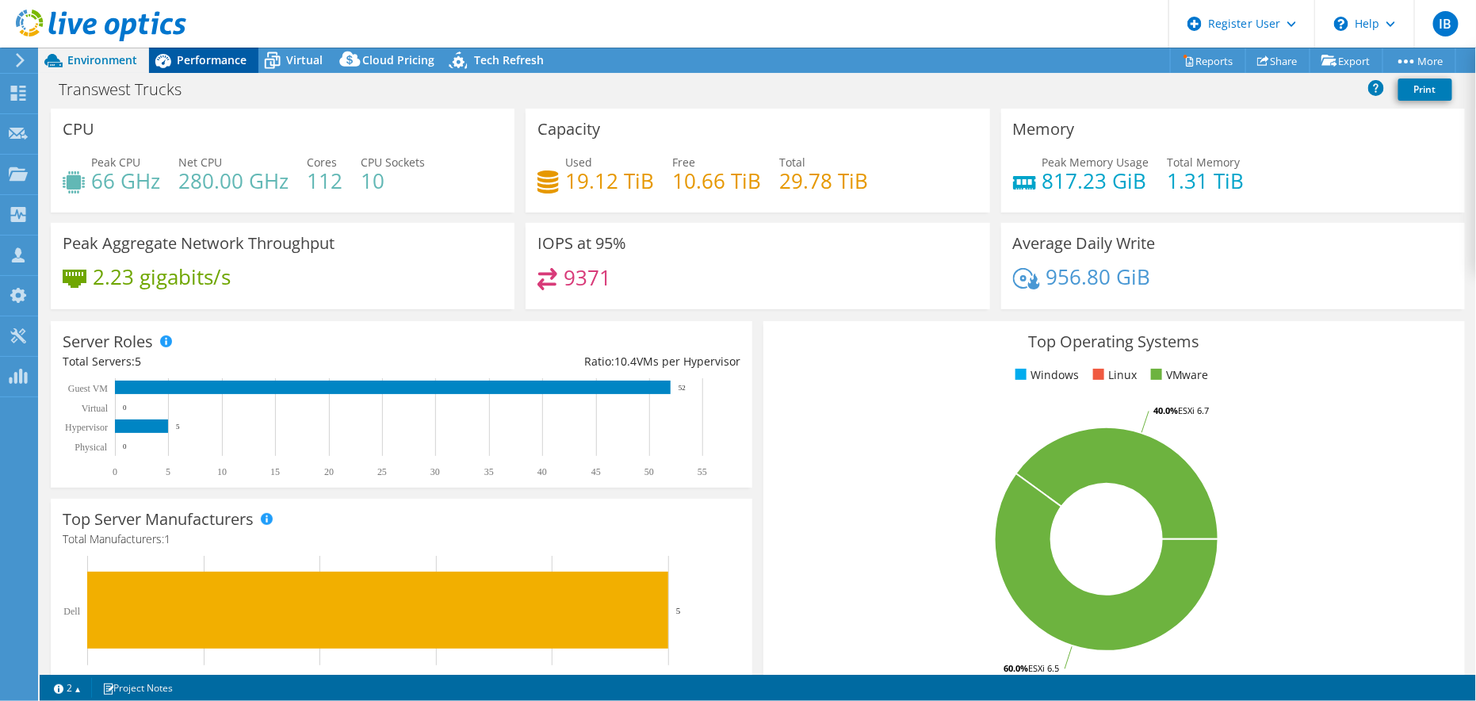
click at [172, 67] on icon at bounding box center [163, 61] width 28 height 28
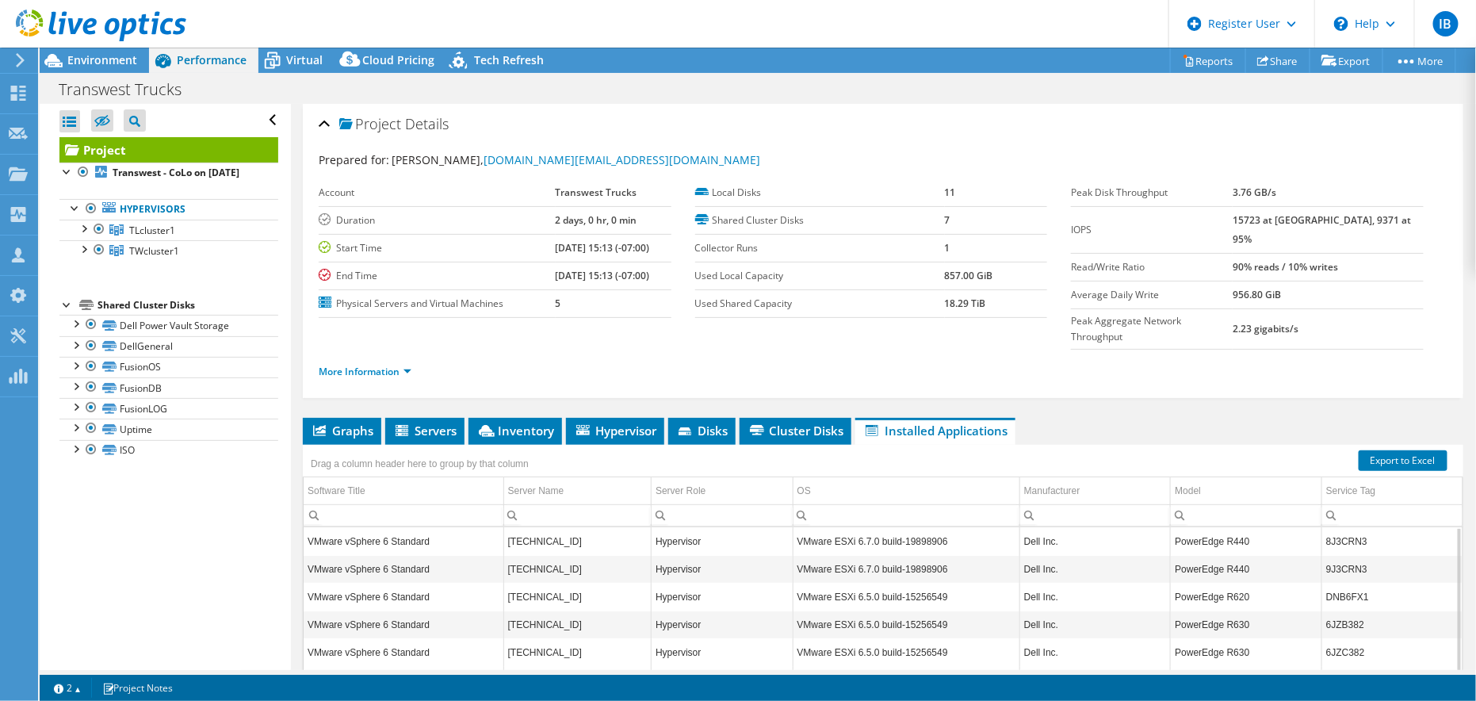
drag, startPoint x: 1264, startPoint y: 217, endPoint x: 1310, endPoint y: 217, distance: 46.0
click at [1304, 216] on tr "IOPS 15723 at Peak, 9371 at 95%" at bounding box center [1247, 229] width 353 height 47
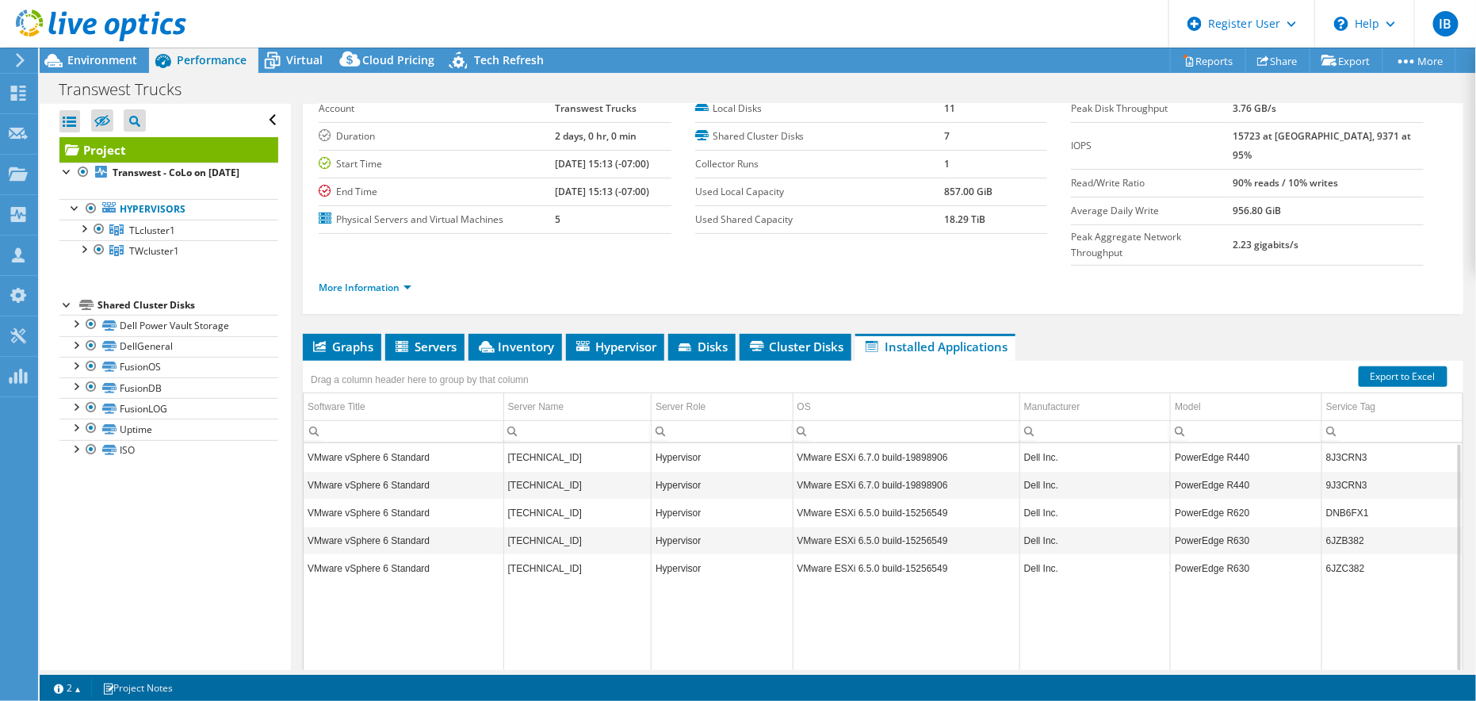
scroll to position [139, 0]
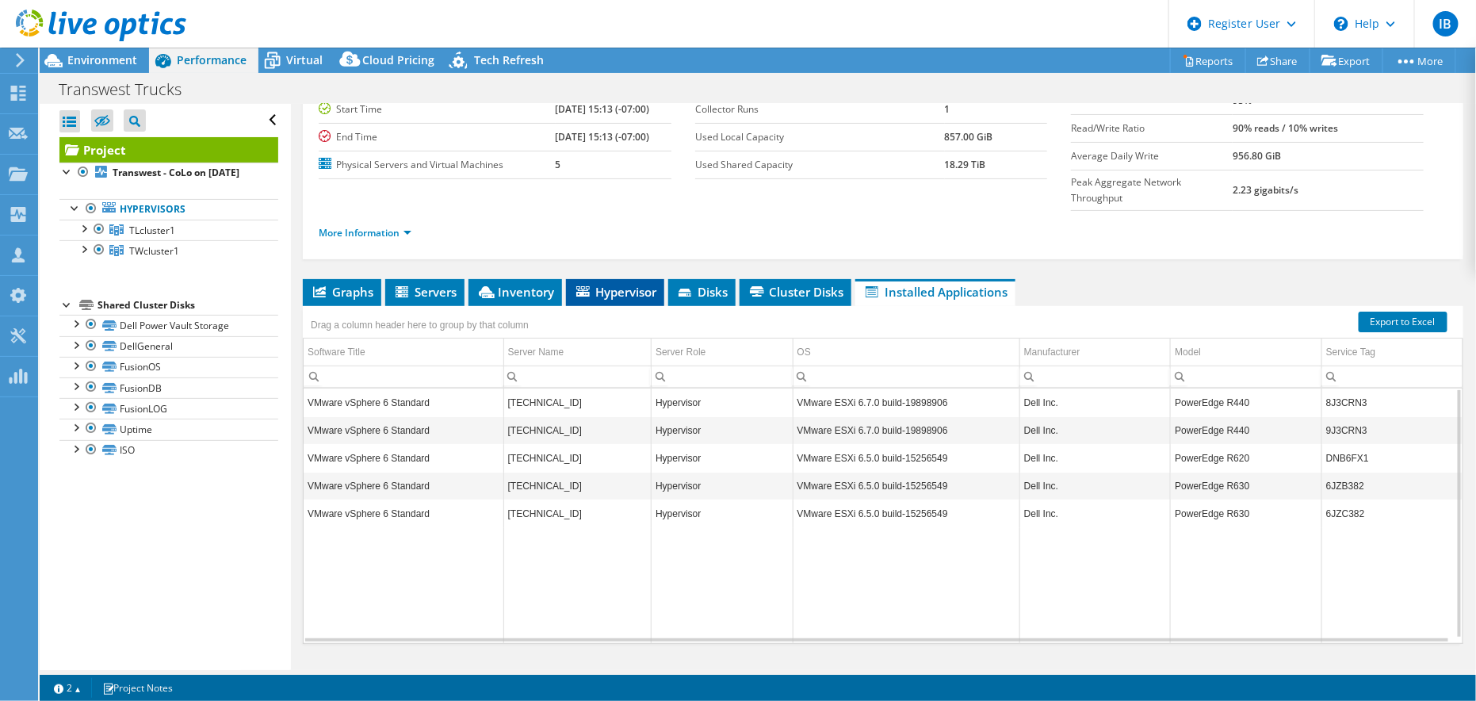
drag, startPoint x: 558, startPoint y: 244, endPoint x: 585, endPoint y: 253, distance: 28.3
click at [563, 279] on ul "Graphs Servers Inventory Hypervisor Disks Cluster Disks Installed Applications" at bounding box center [883, 292] width 1160 height 27
click at [605, 284] on span "Hypervisor" at bounding box center [615, 292] width 82 height 16
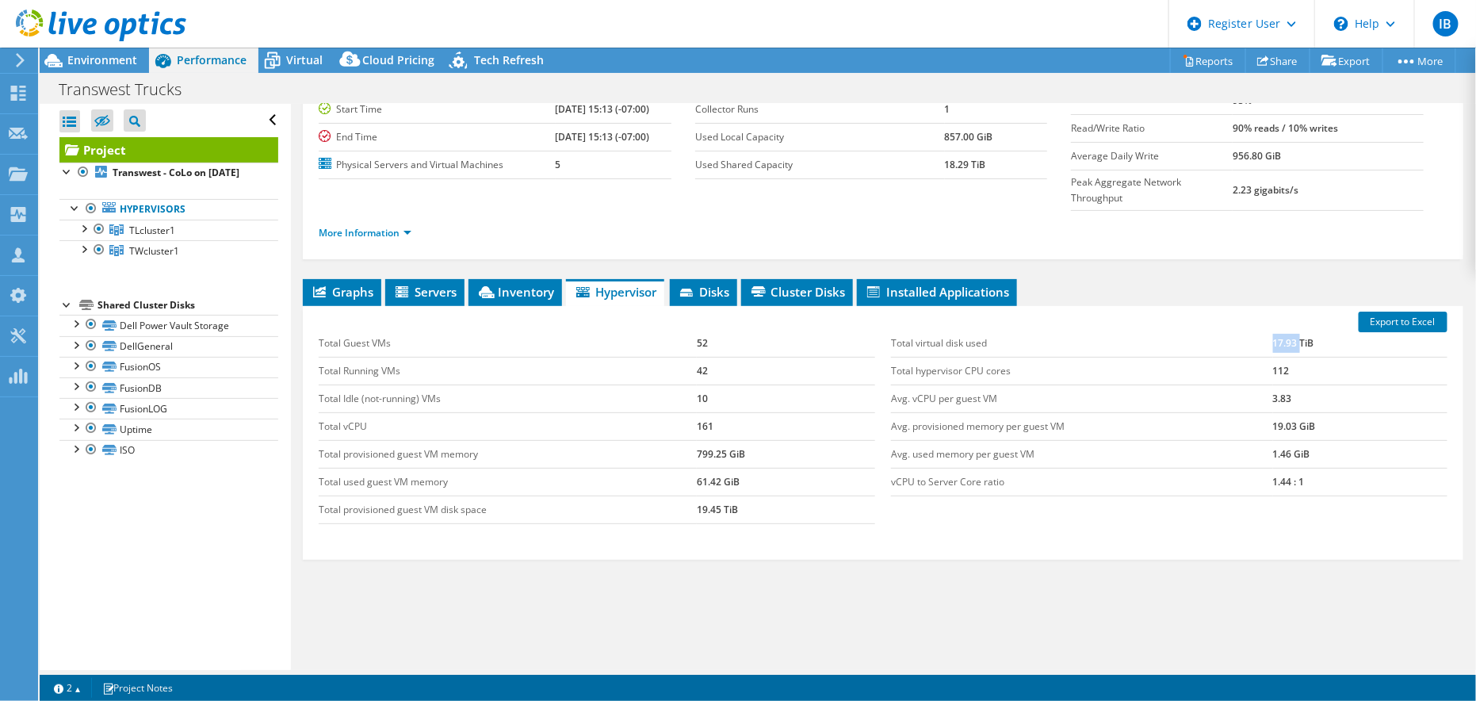
drag, startPoint x: 1262, startPoint y: 304, endPoint x: 1291, endPoint y: 304, distance: 28.5
click at [1289, 330] on td "17.93 TiB" at bounding box center [1360, 344] width 174 height 28
drag, startPoint x: 749, startPoint y: 477, endPoint x: 685, endPoint y: 472, distance: 63.6
click at [685, 495] on tr "Total provisioned guest VM disk space 19.45 TiB" at bounding box center [597, 509] width 556 height 28
drag, startPoint x: 1298, startPoint y: 445, endPoint x: 1255, endPoint y: 445, distance: 42.8
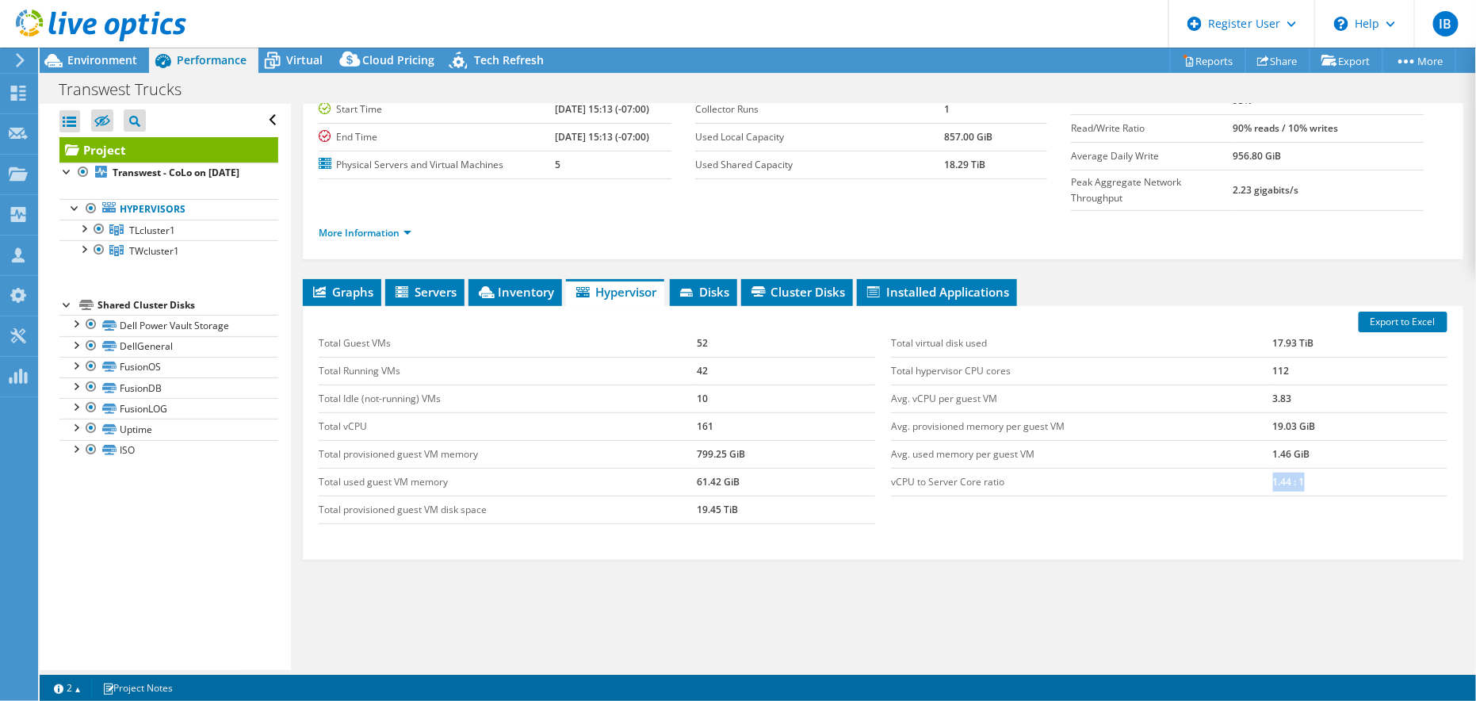
click at [1255, 468] on tr "vCPU to Server Core ratio 1.44 : 1" at bounding box center [1169, 482] width 556 height 28
drag, startPoint x: 1315, startPoint y: 428, endPoint x: 1262, endPoint y: 417, distance: 53.5
click at [1273, 440] on td "1.46 GiB" at bounding box center [1360, 454] width 174 height 28
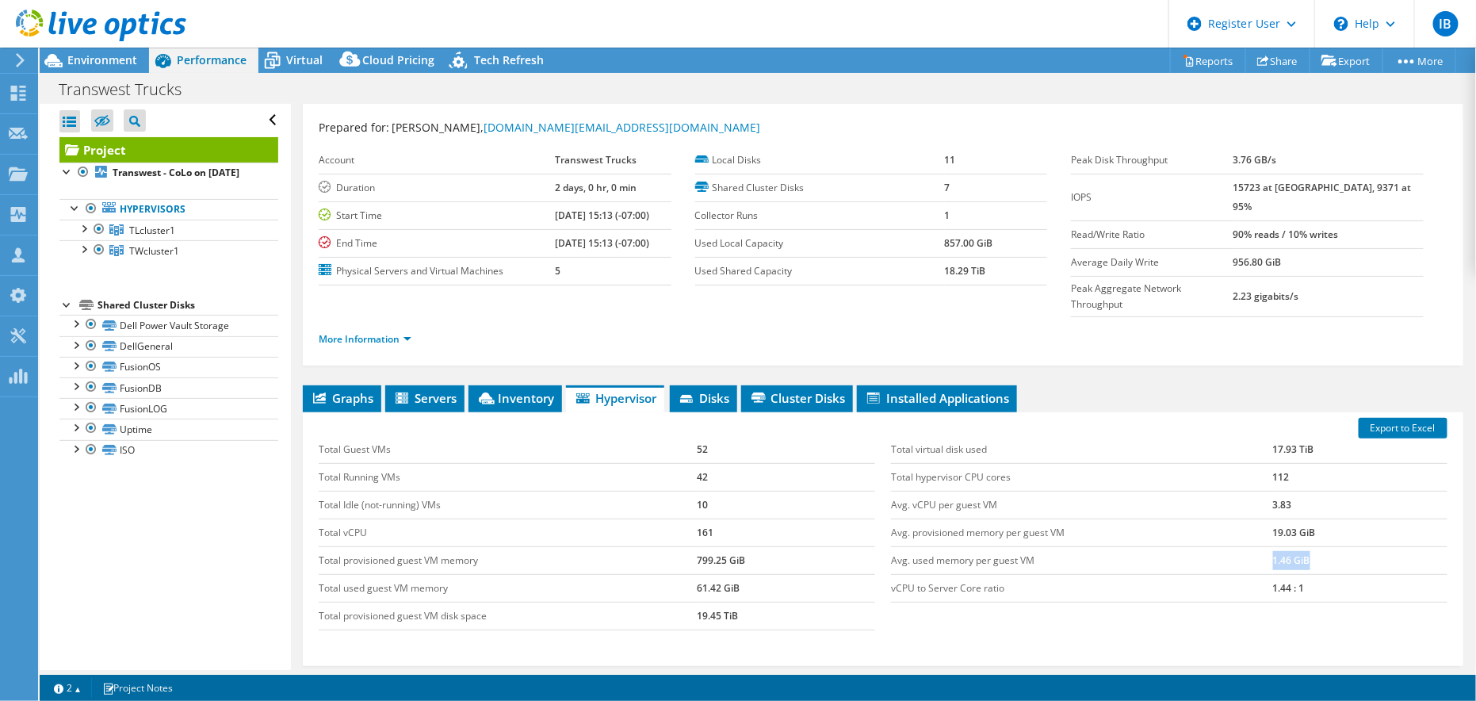
scroll to position [0, 0]
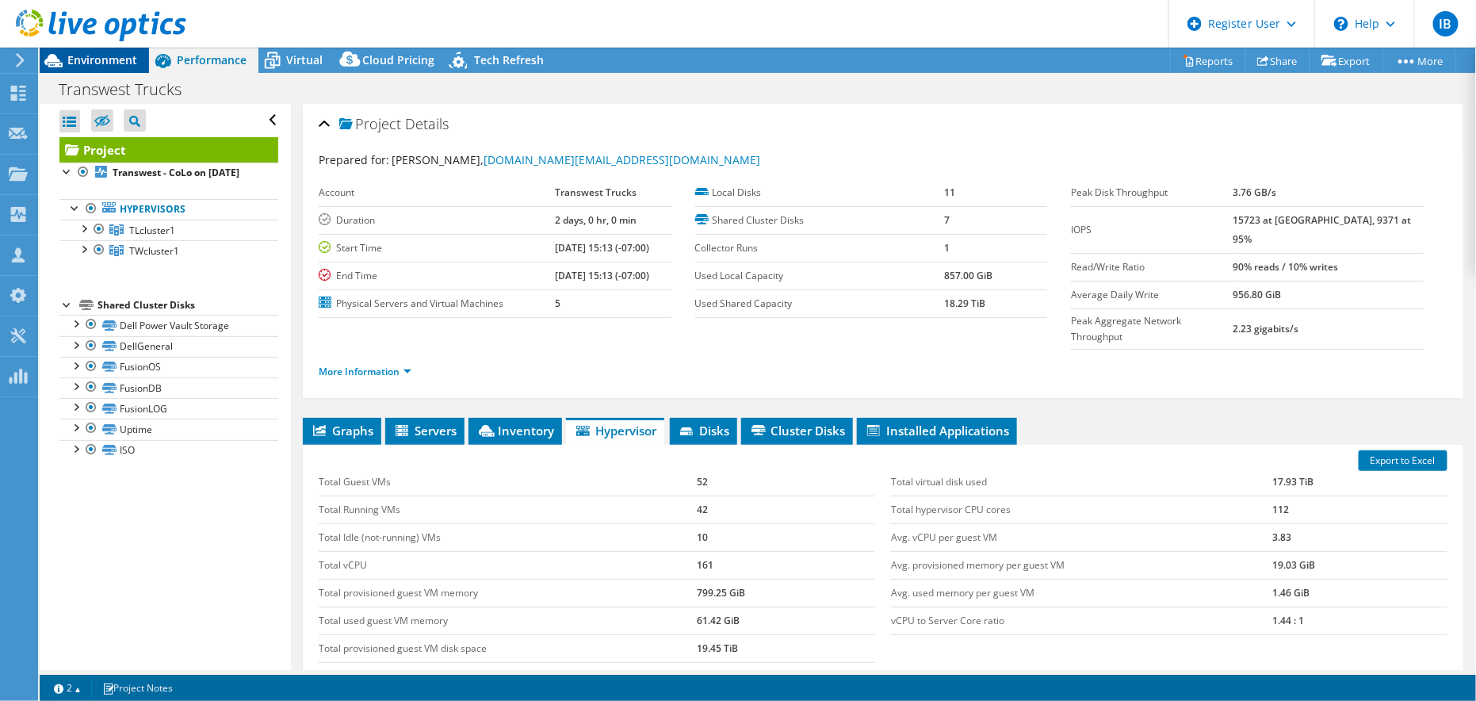
click at [103, 55] on span "Environment" at bounding box center [102, 59] width 70 height 15
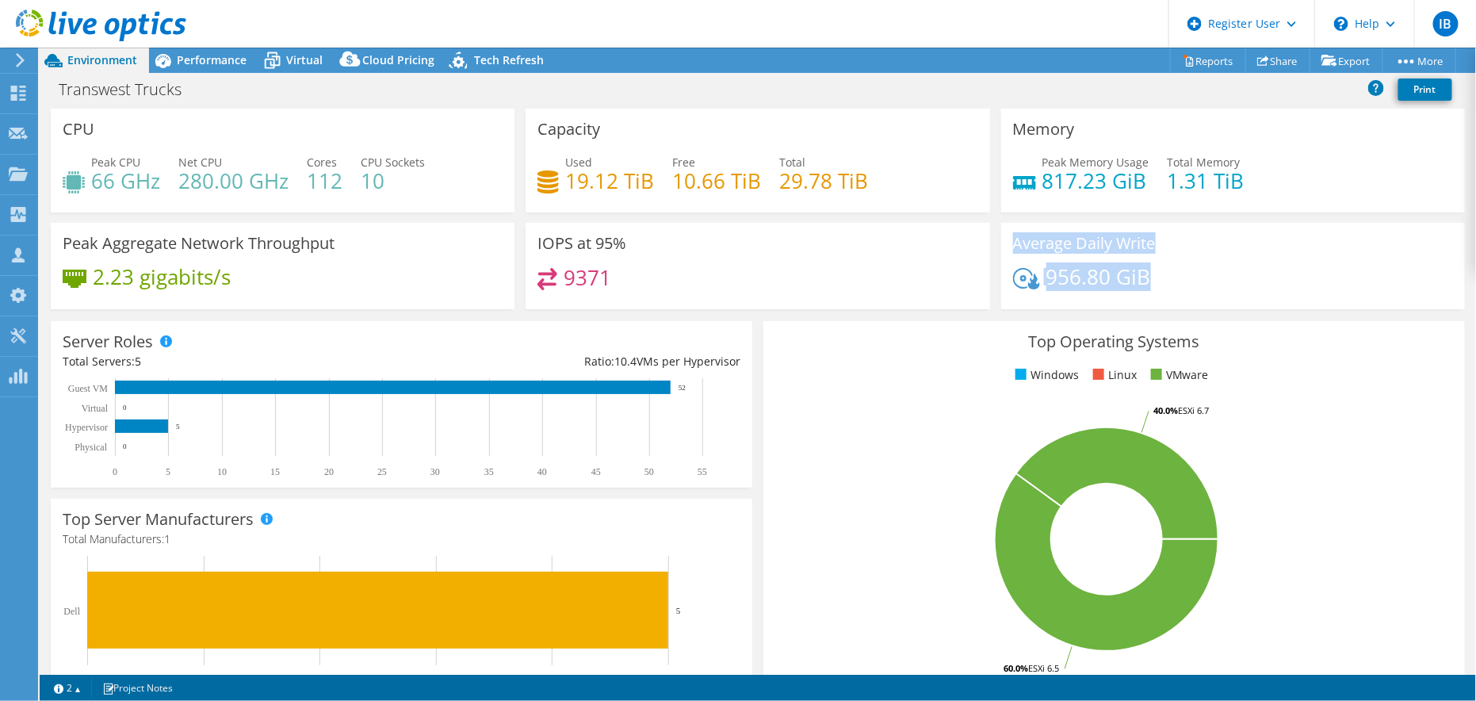
drag, startPoint x: 1062, startPoint y: 273, endPoint x: 977, endPoint y: 273, distance: 84.8
click at [977, 273] on div "CPU Peak CPU 66 GHz Net CPU 280.00 GHz Cores 112 CPU Sockets 10 Capacity Used 1…" at bounding box center [757, 214] width 1425 height 211
click at [188, 71] on div "Performance" at bounding box center [203, 60] width 109 height 25
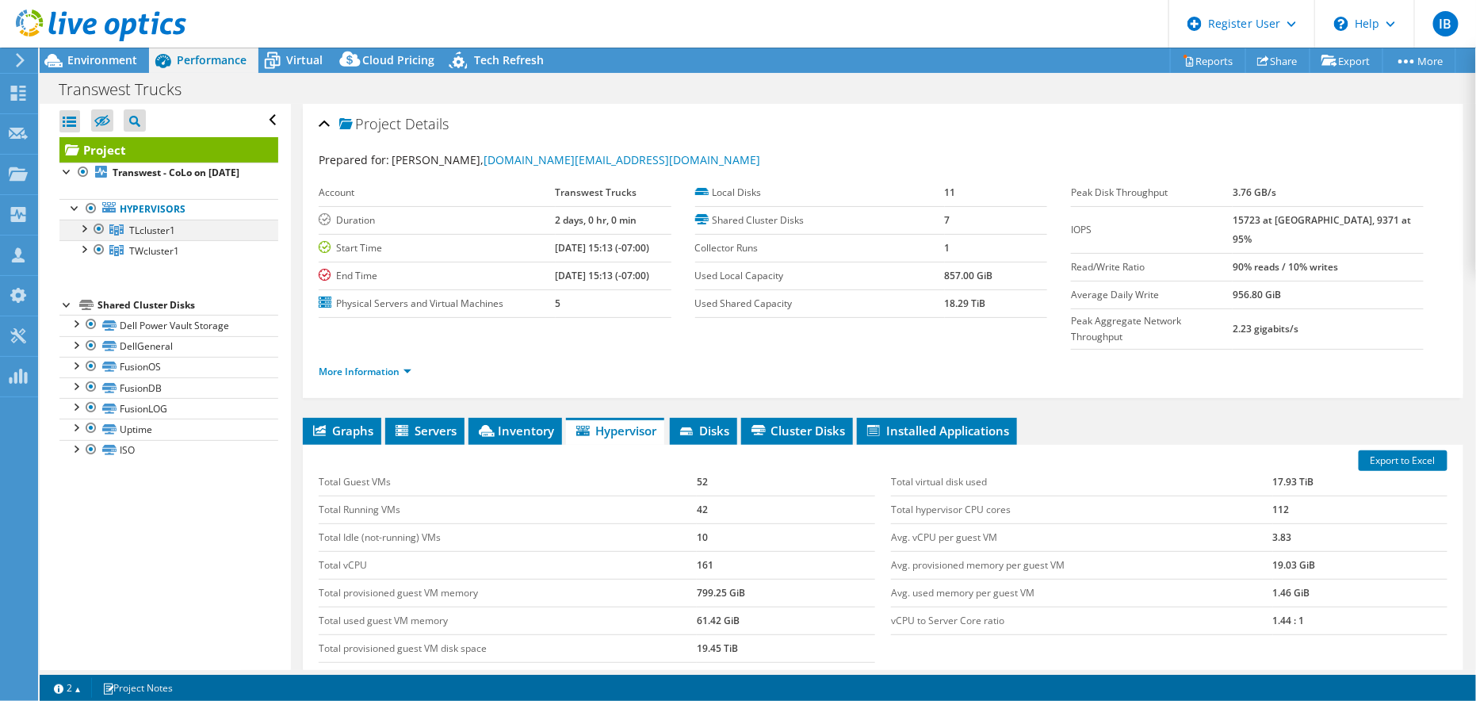
click at [84, 235] on div at bounding box center [83, 228] width 16 height 16
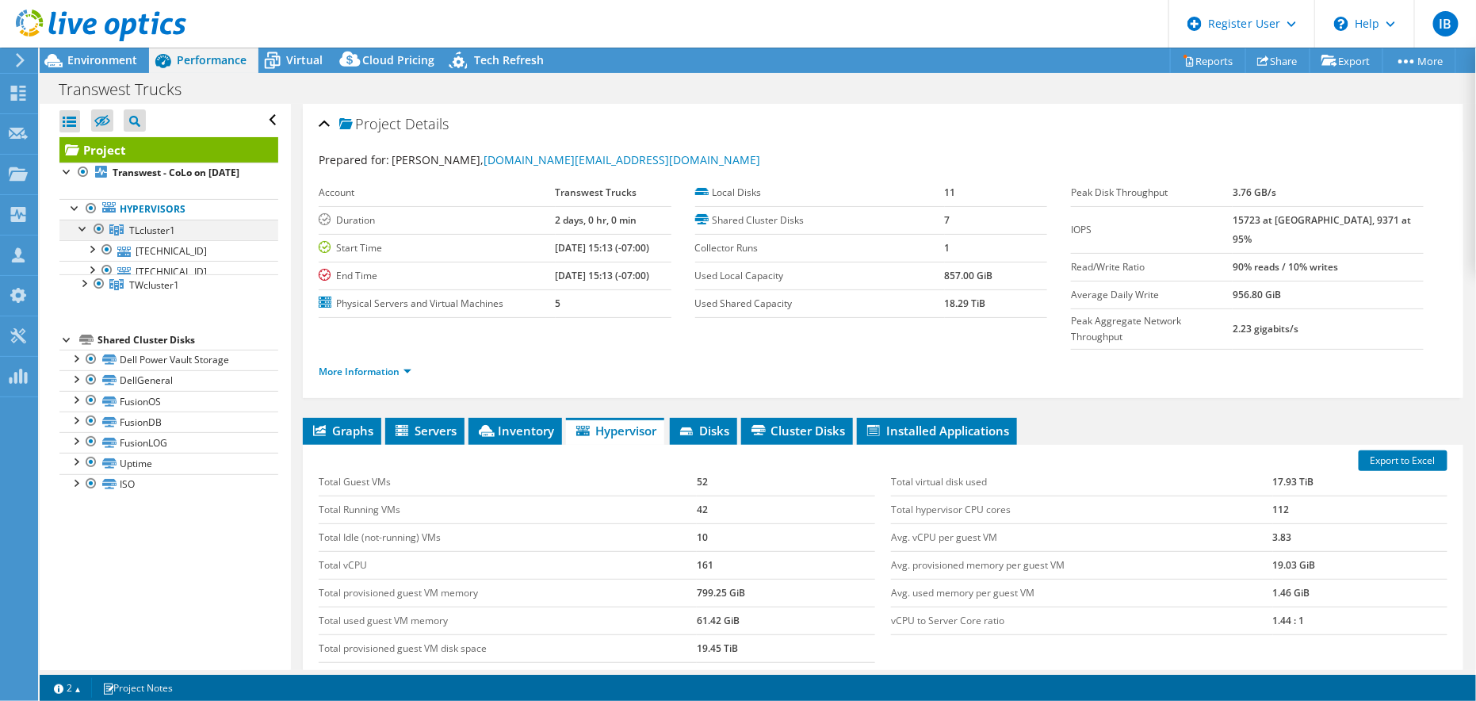
click at [84, 235] on div at bounding box center [83, 228] width 16 height 16
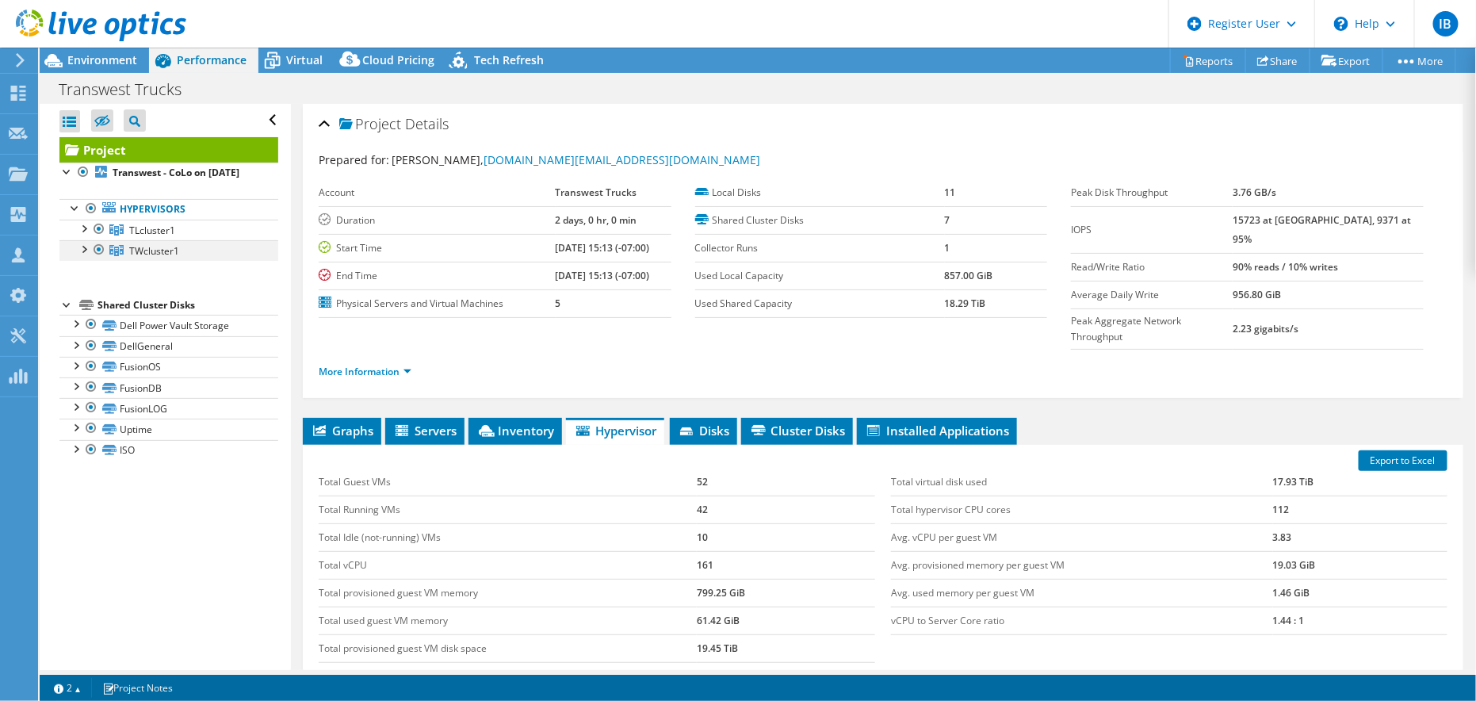
click at [82, 256] on div at bounding box center [83, 248] width 16 height 16
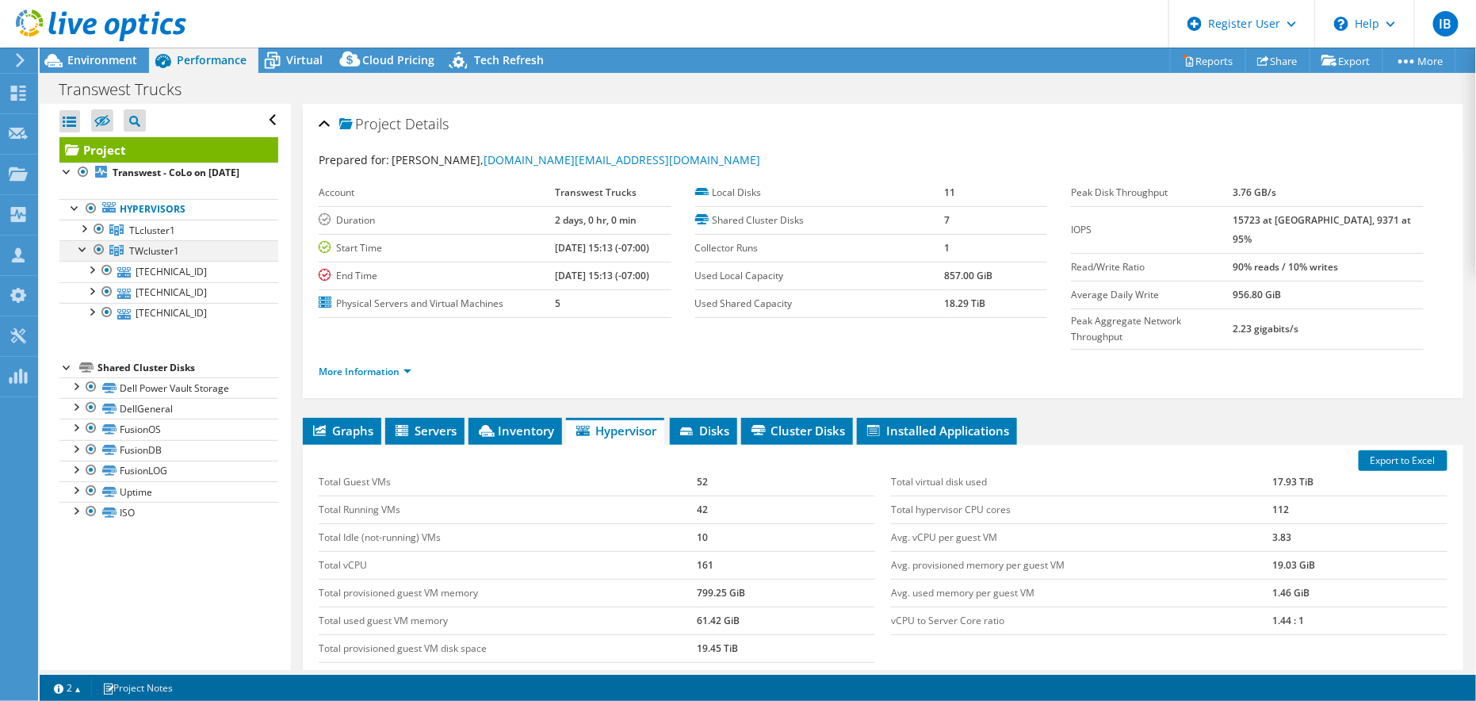
click at [82, 256] on div at bounding box center [83, 248] width 16 height 16
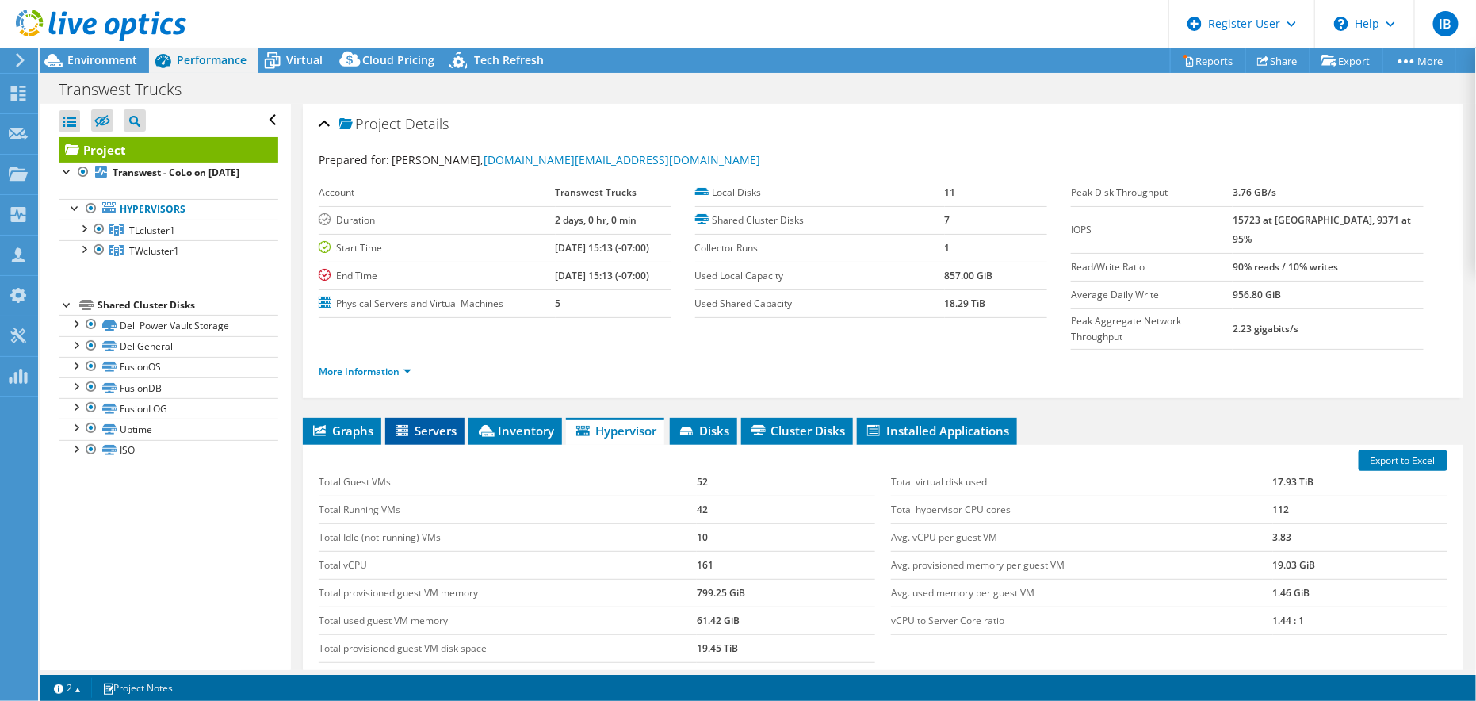
click at [430, 422] on span "Servers" at bounding box center [424, 430] width 63 height 16
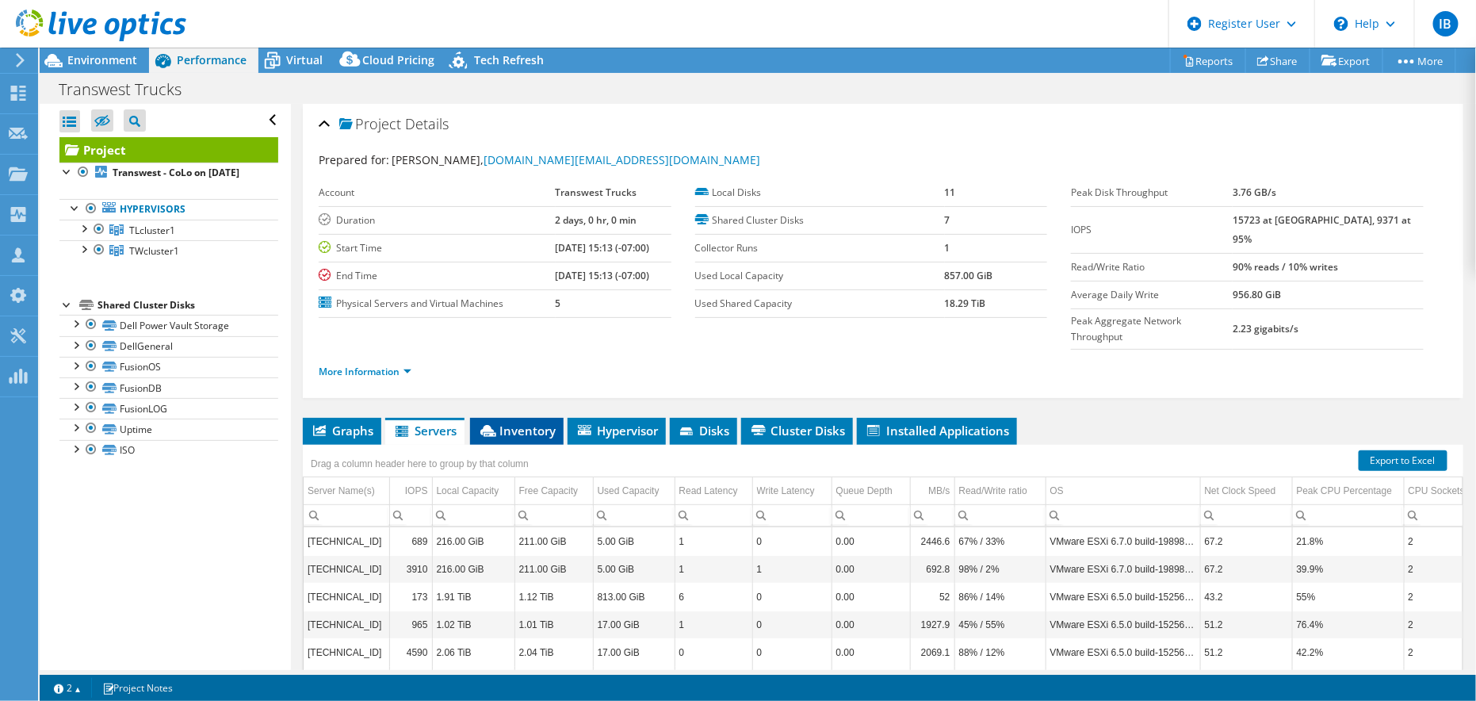
click at [539, 422] on span "Inventory" at bounding box center [517, 430] width 78 height 16
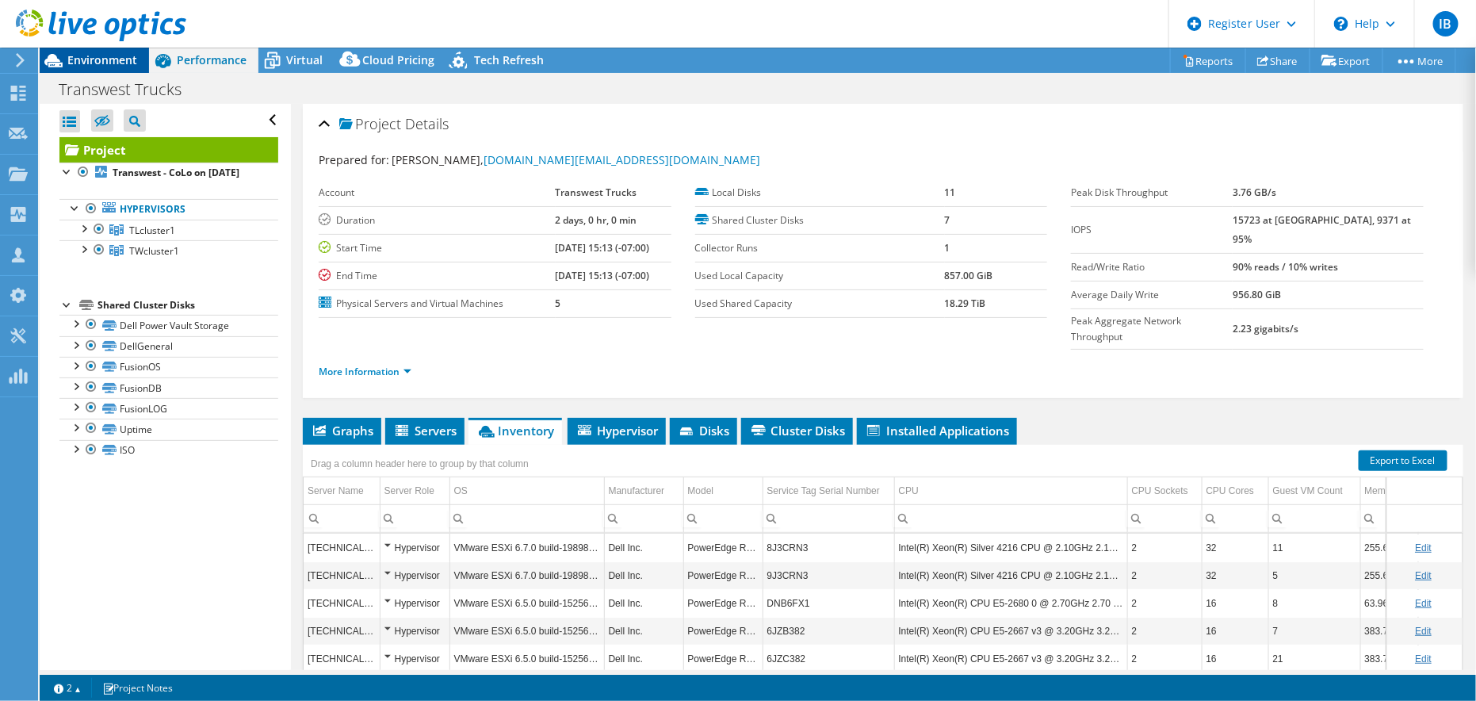
click at [99, 62] on span "Environment" at bounding box center [102, 59] width 70 height 15
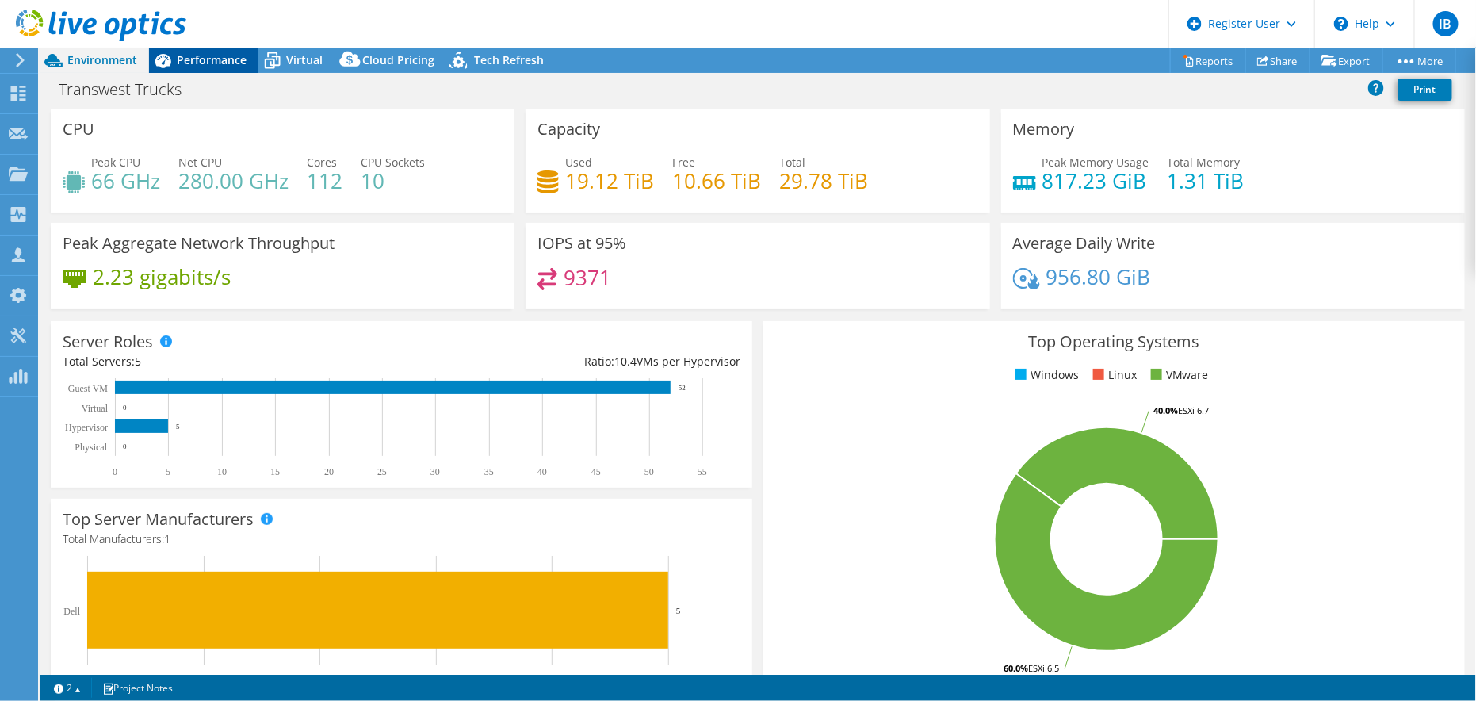
click at [220, 57] on span "Performance" at bounding box center [212, 59] width 70 height 15
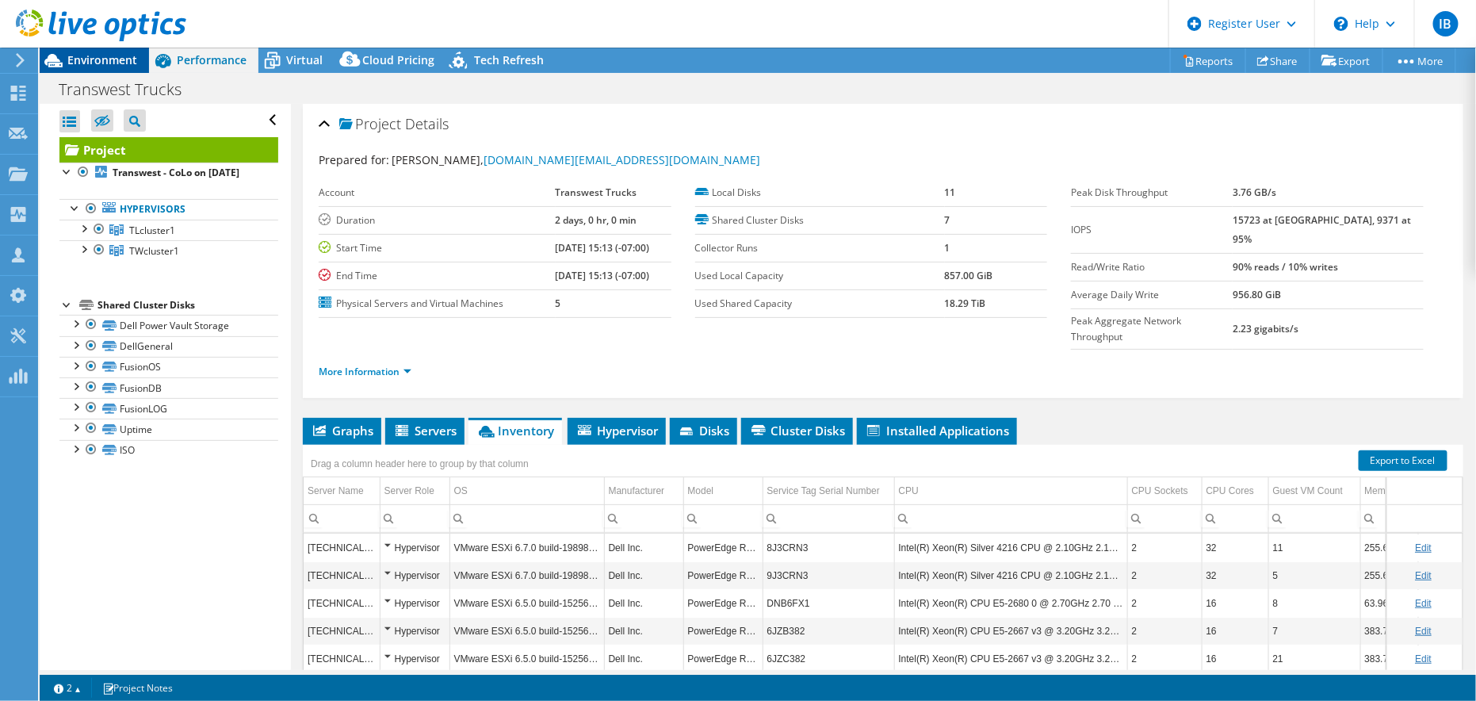
click at [86, 64] on span "Environment" at bounding box center [102, 59] width 70 height 15
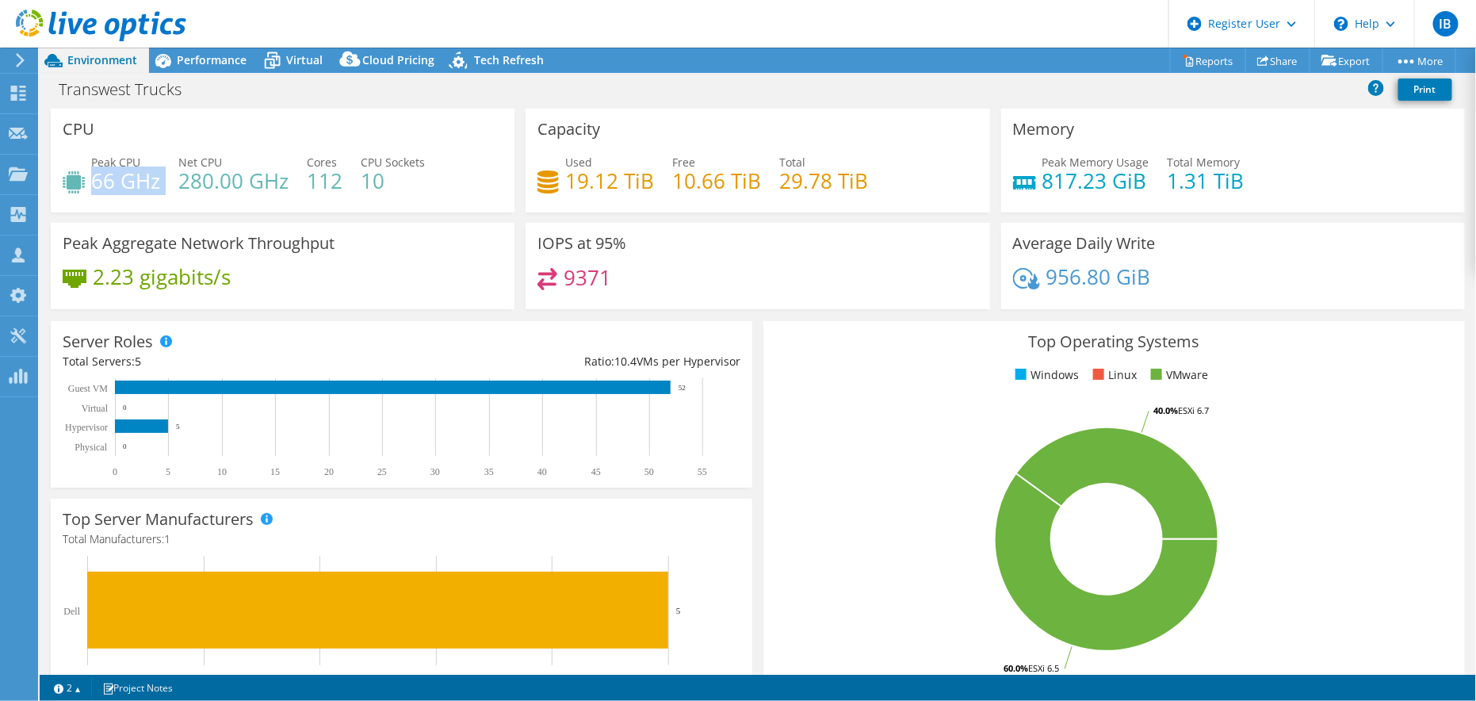
drag, startPoint x: 162, startPoint y: 183, endPoint x: 94, endPoint y: 187, distance: 67.5
click at [94, 187] on div "Peak CPU 66 GHz Net CPU 280.00 GHz Cores 112 CPU Sockets 10" at bounding box center [283, 180] width 440 height 52
click at [200, 189] on h4 "280.00 GHz" at bounding box center [233, 180] width 110 height 17
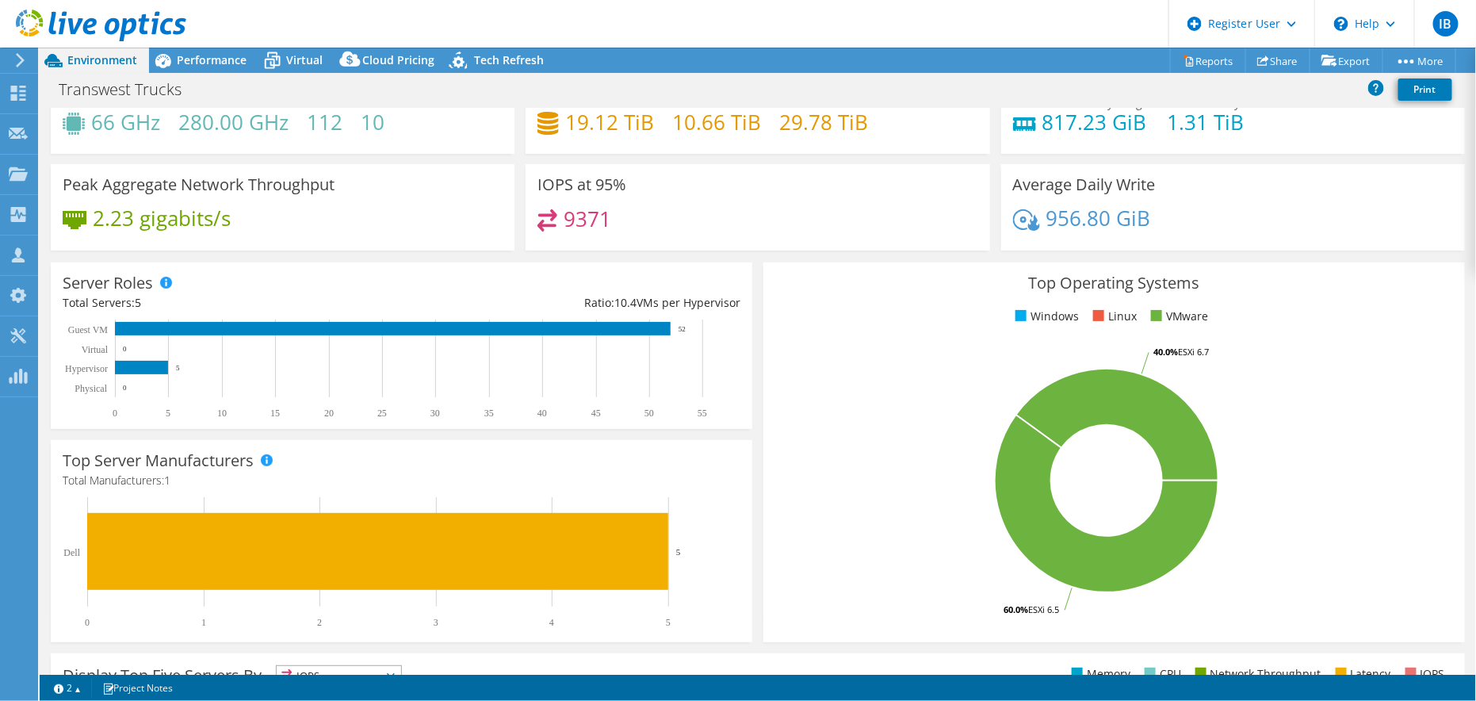
scroll to position [79, 0]
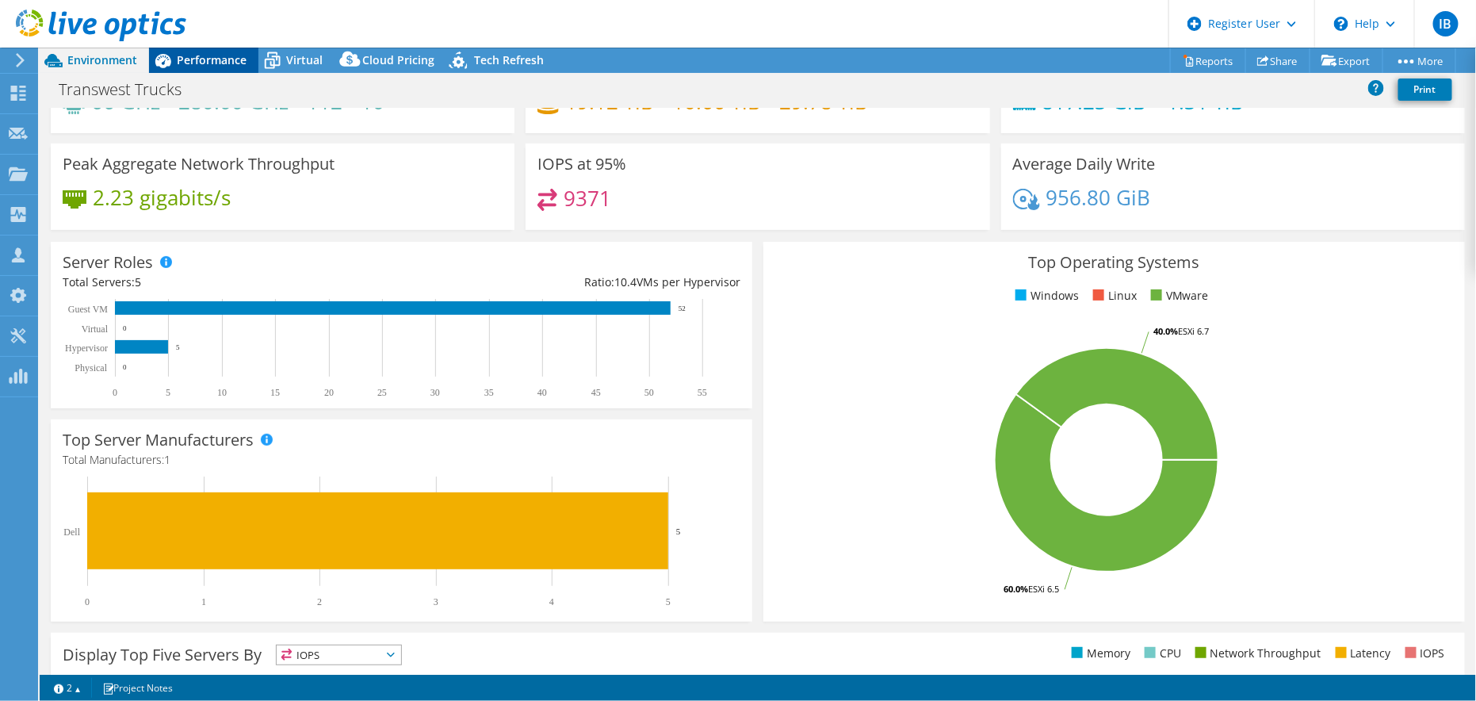
click at [197, 64] on span "Performance" at bounding box center [212, 59] width 70 height 15
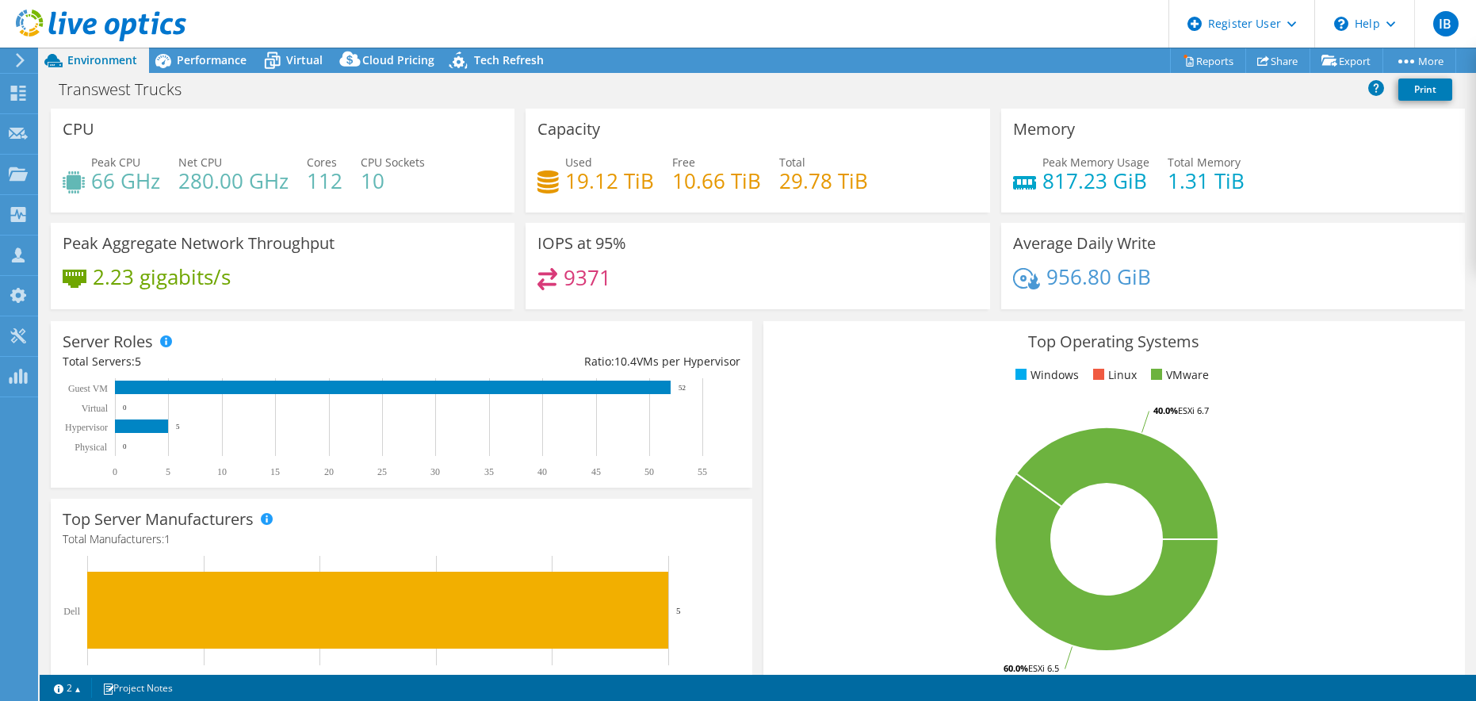
select select "USWest"
select select "USD"
